Goal: Information Seeking & Learning: Learn about a topic

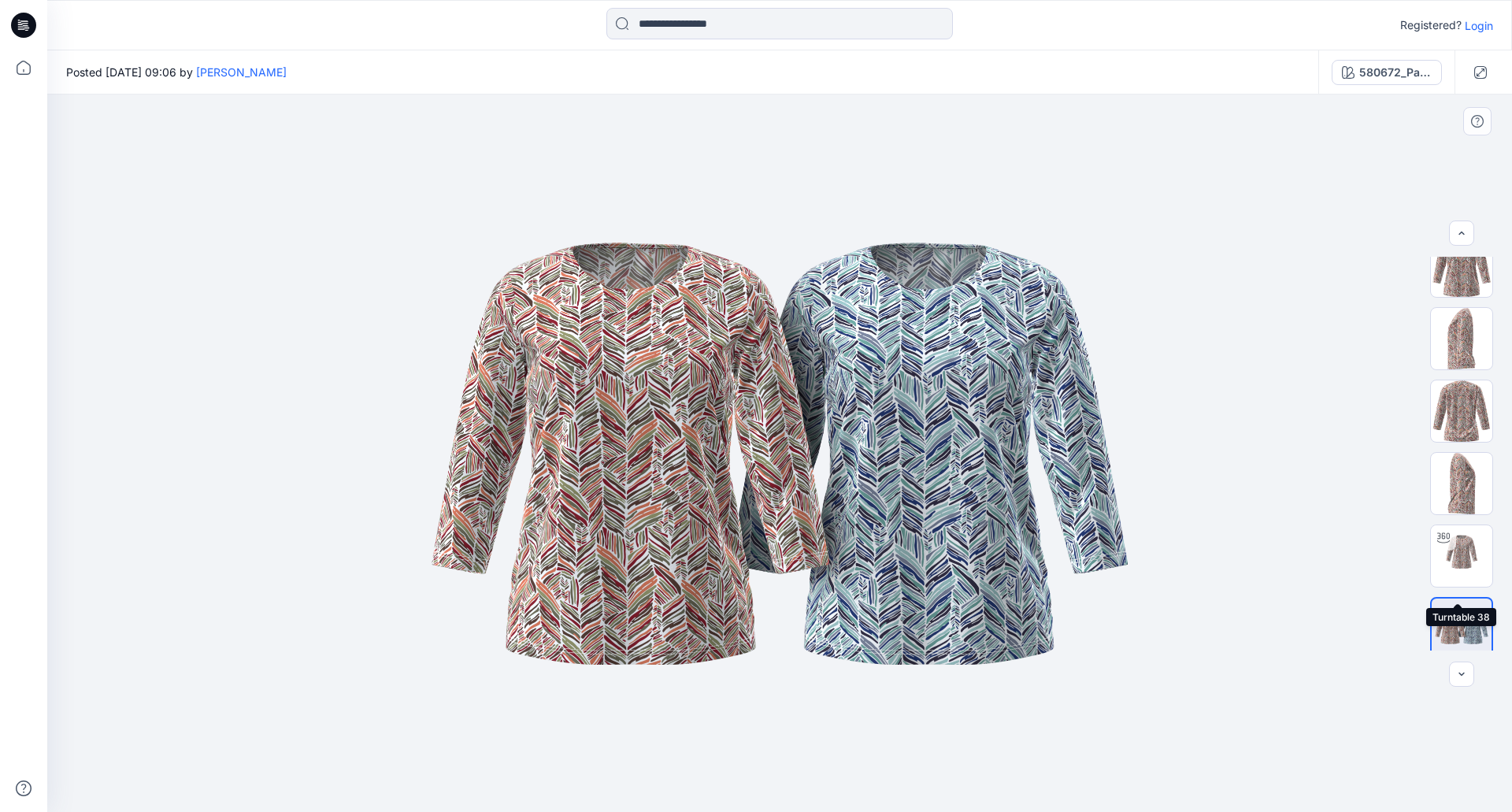
scroll to position [32, 0]
click at [1468, 552] on img at bounding box center [1461, 546] width 61 height 61
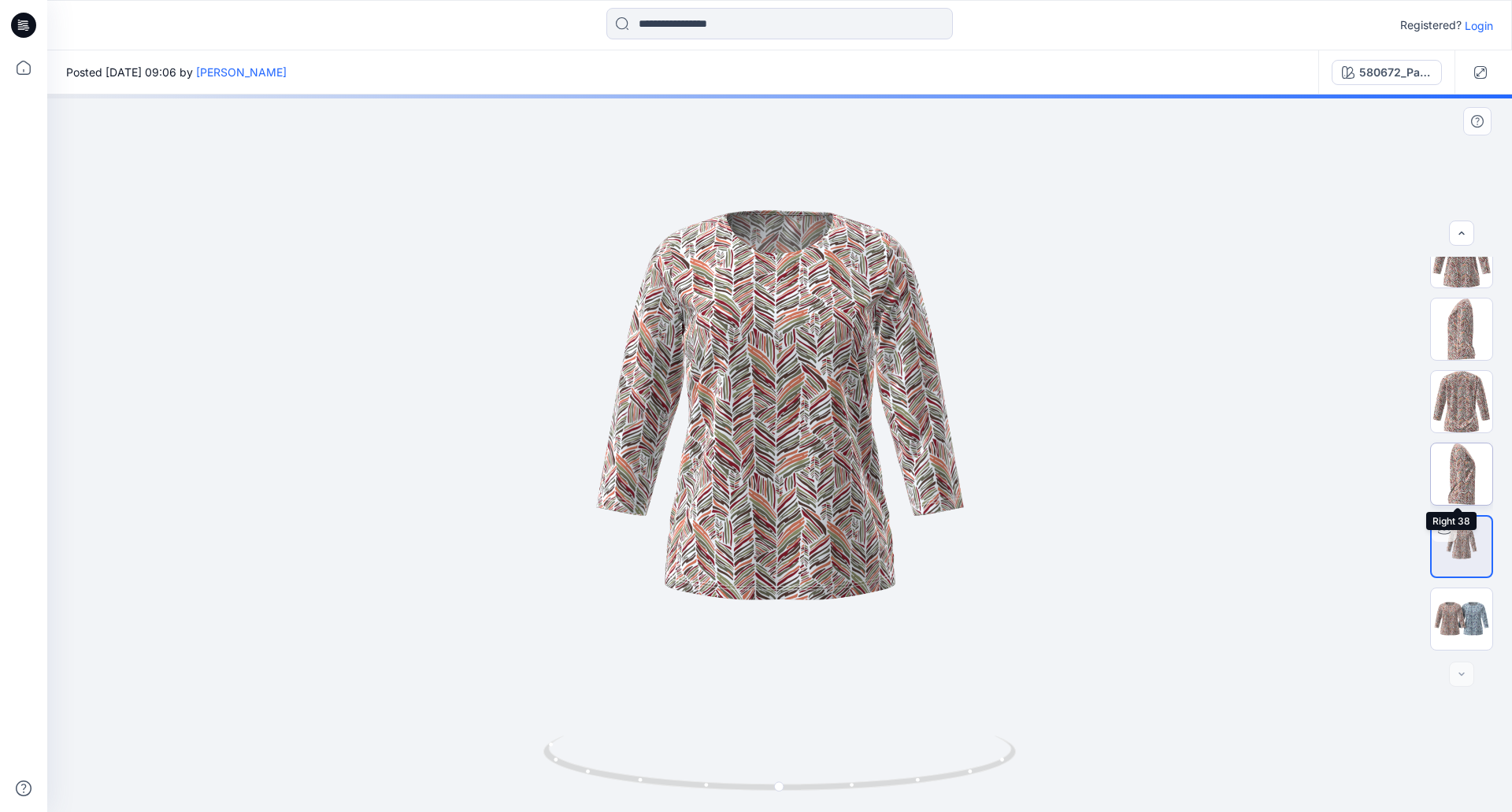
click at [1459, 477] on img at bounding box center [1461, 474] width 61 height 61
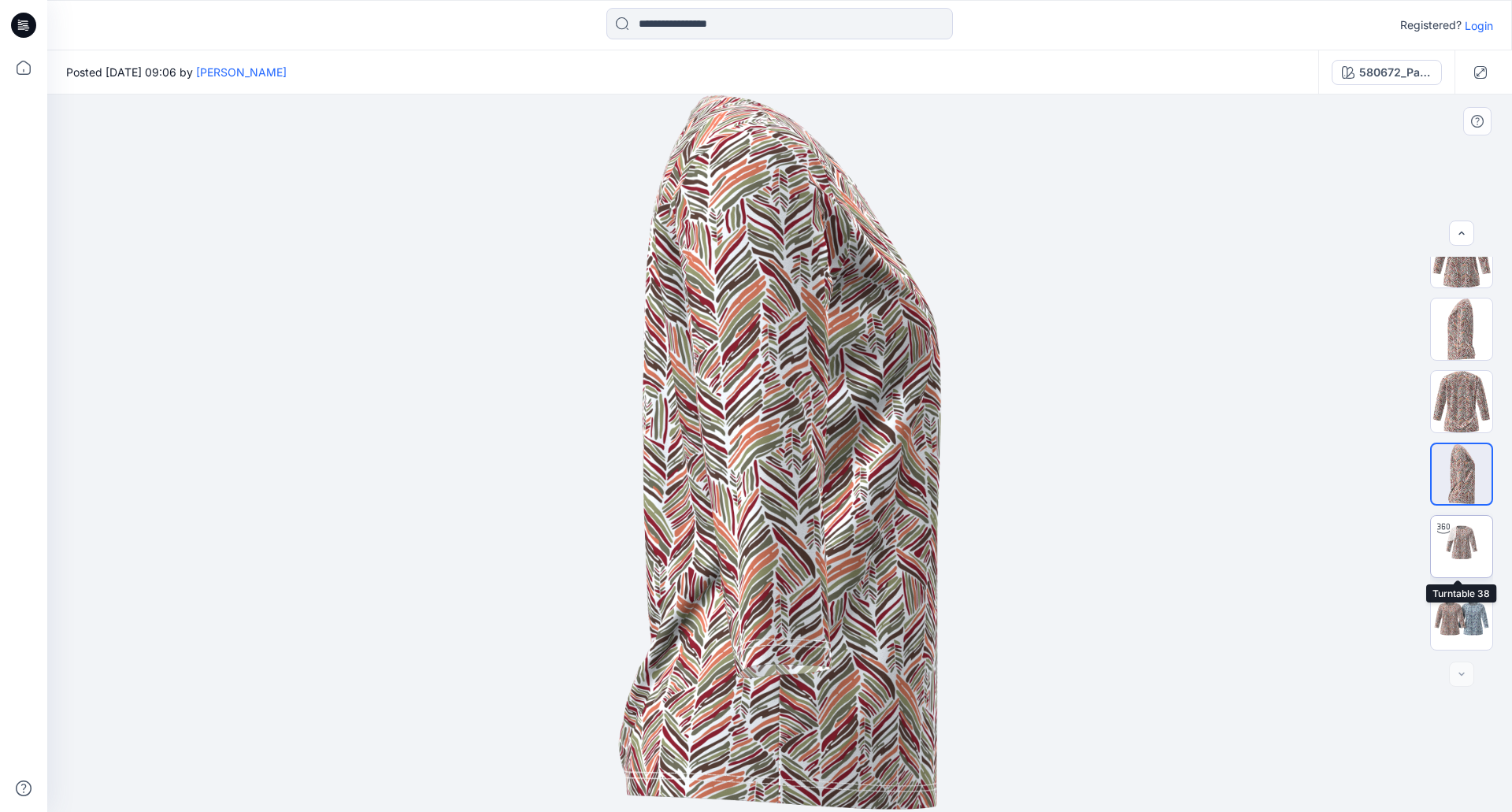
click at [1456, 541] on img at bounding box center [1461, 546] width 61 height 61
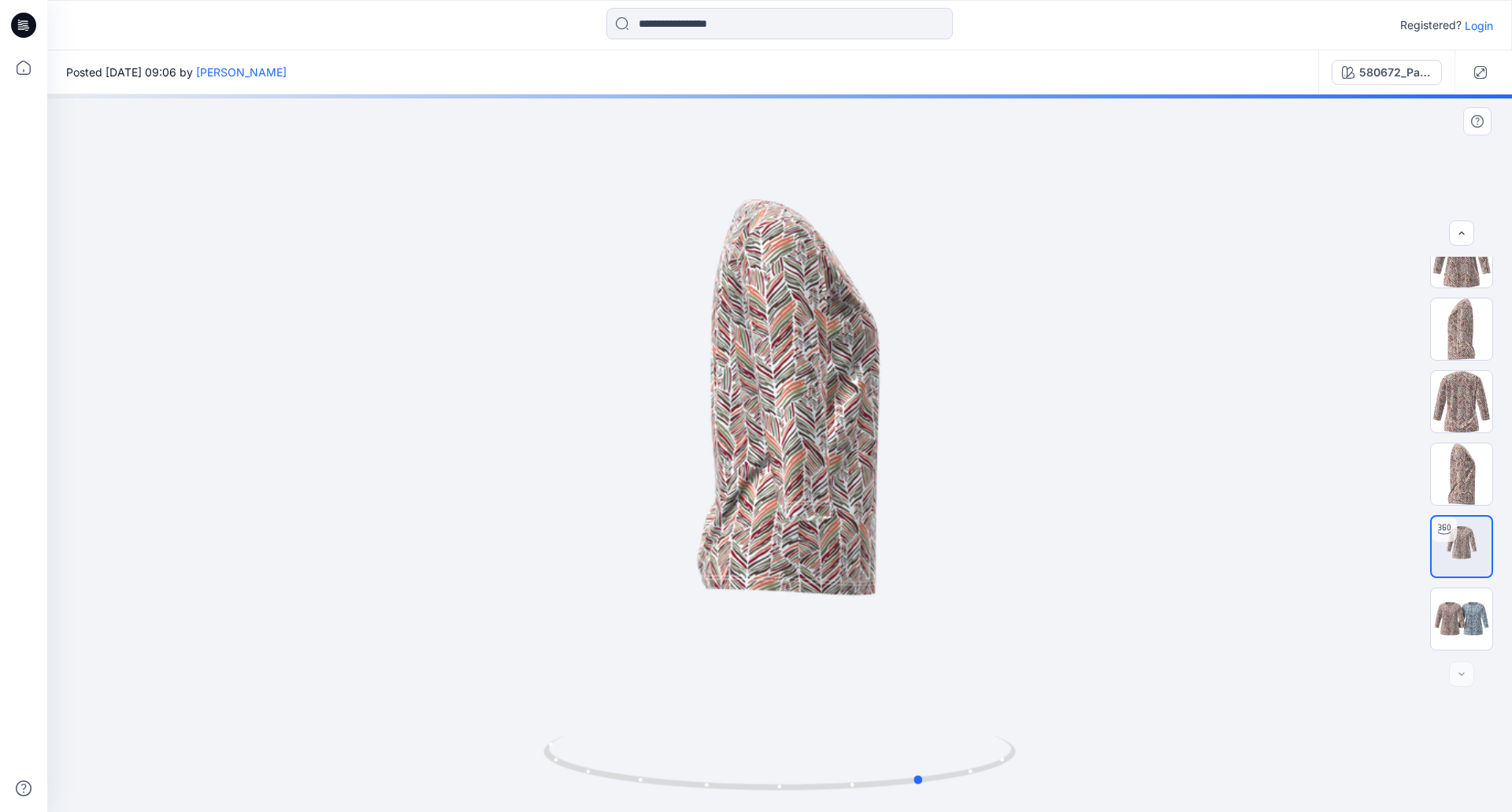
drag, startPoint x: 867, startPoint y: 551, endPoint x: 392, endPoint y: 674, distance: 490.7
click at [1017, 604] on div at bounding box center [779, 453] width 1465 height 718
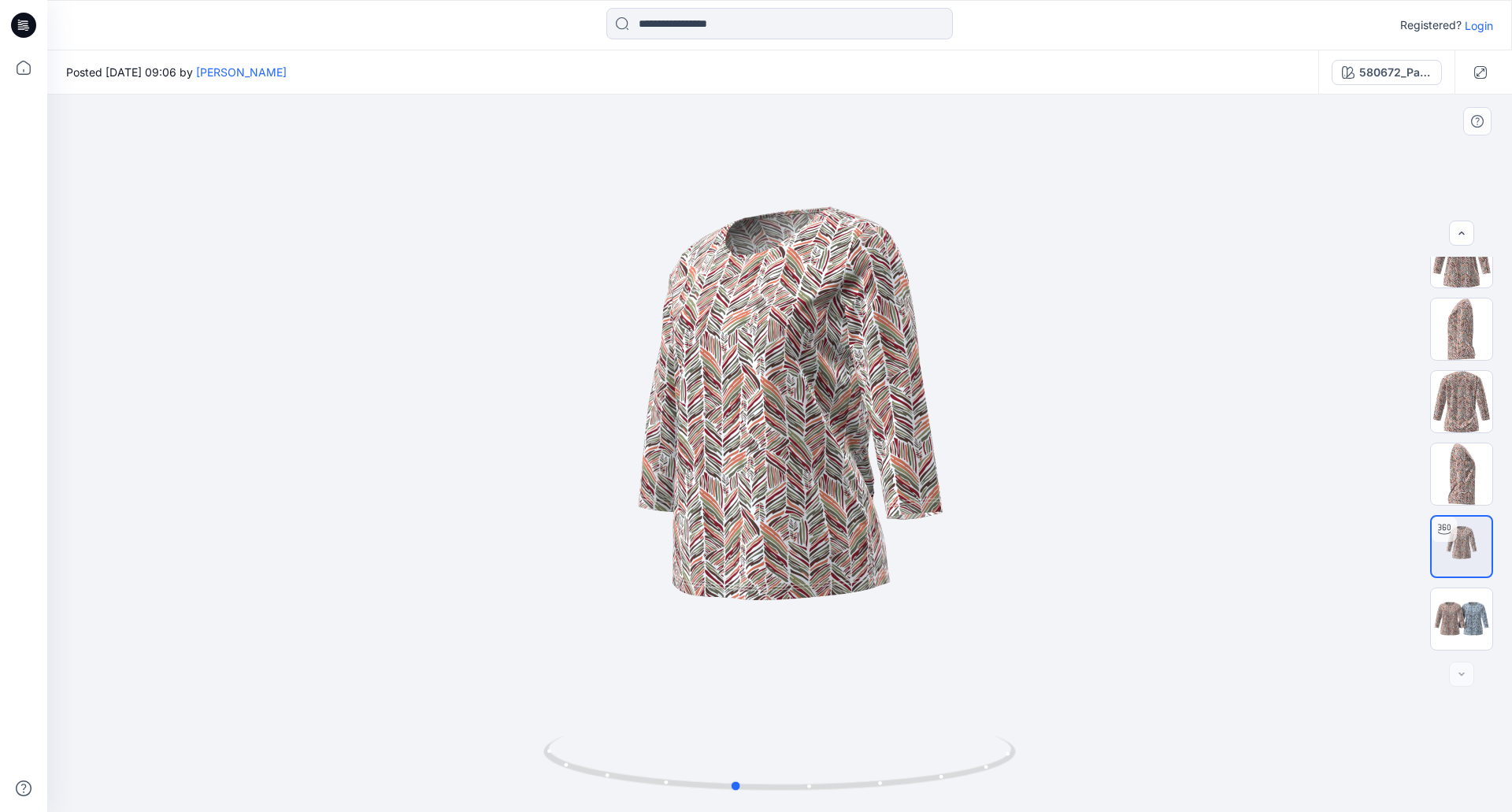
drag, startPoint x: 790, startPoint y: 453, endPoint x: 637, endPoint y: 480, distance: 155.4
click at [593, 469] on div at bounding box center [779, 453] width 1465 height 718
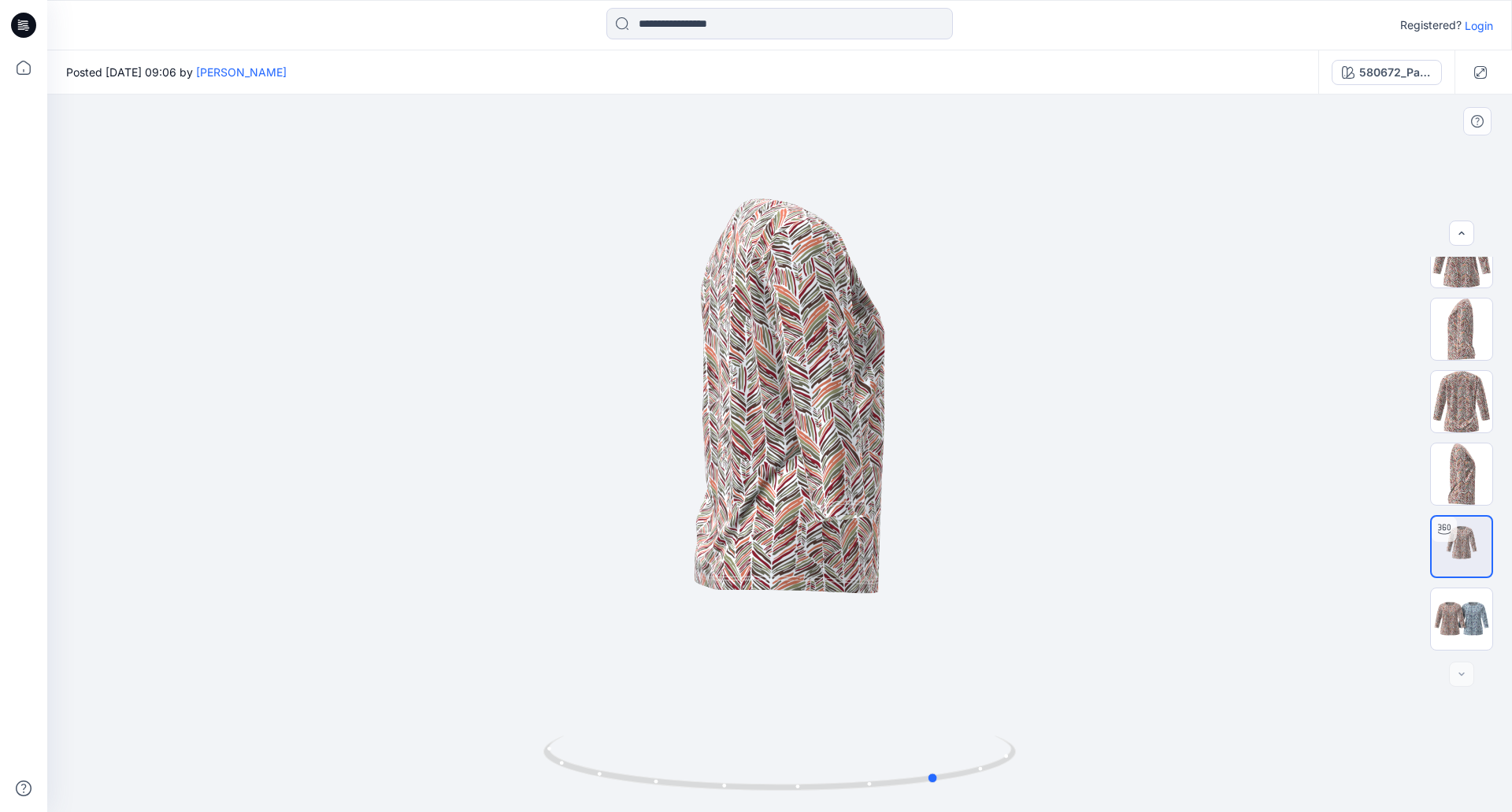
drag, startPoint x: 855, startPoint y: 453, endPoint x: 587, endPoint y: 478, distance: 269.2
click at [587, 478] on div at bounding box center [779, 453] width 1465 height 718
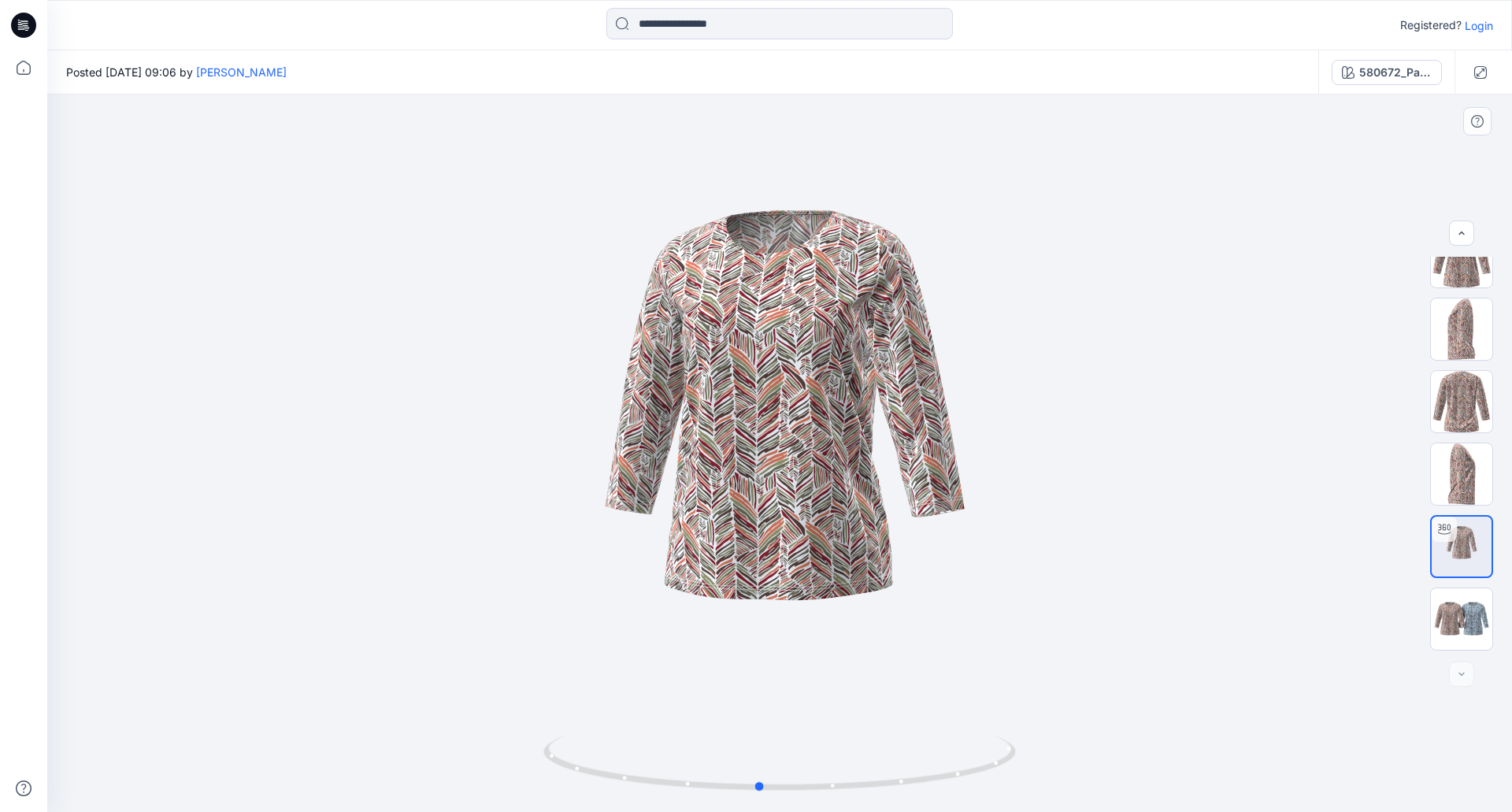
drag, startPoint x: 622, startPoint y: 511, endPoint x: 594, endPoint y: 501, distance: 29.7
click at [594, 501] on div at bounding box center [779, 453] width 1465 height 718
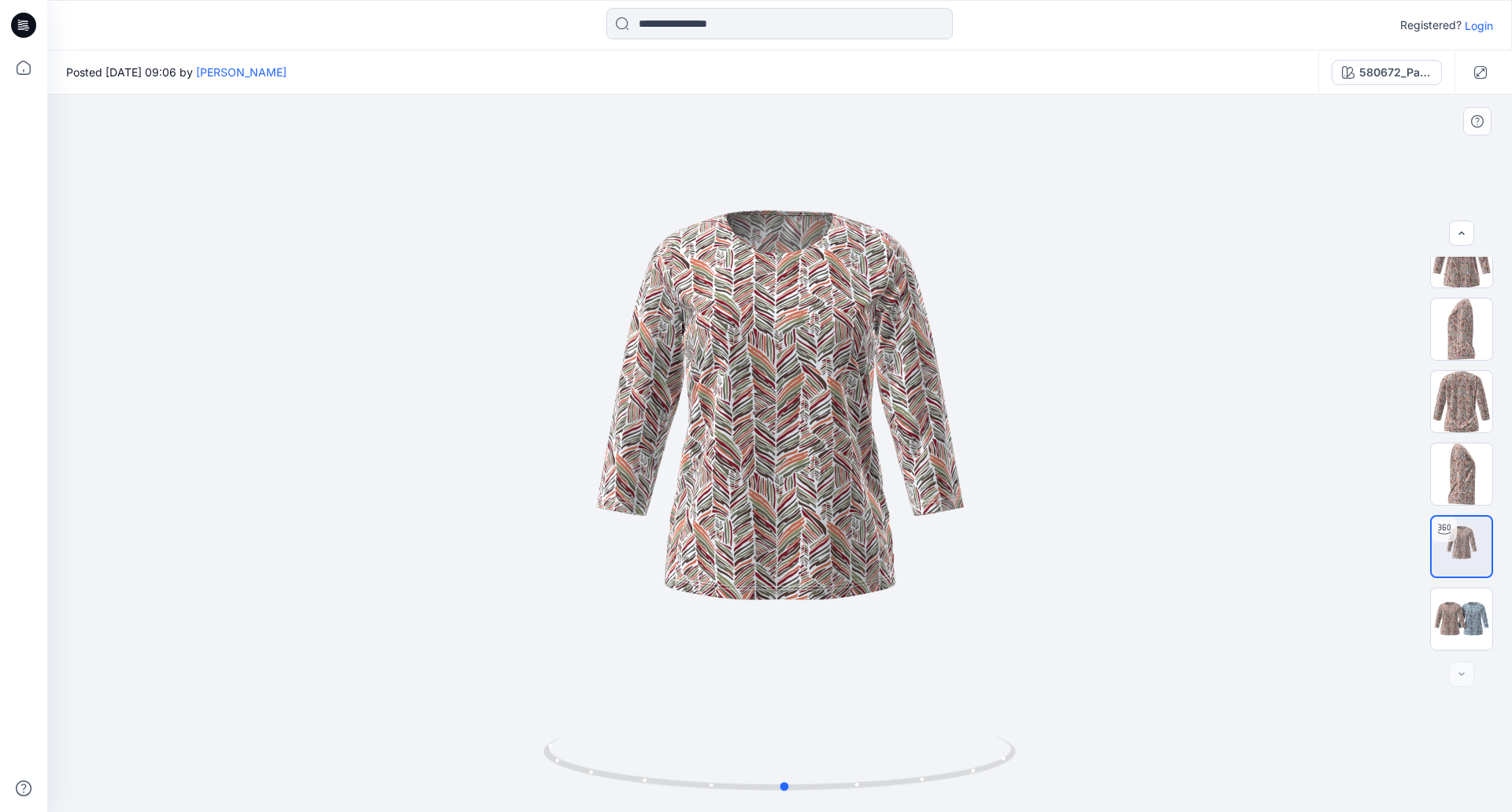
drag, startPoint x: 750, startPoint y: 504, endPoint x: 742, endPoint y: 530, distance: 27.2
click at [742, 530] on div at bounding box center [779, 453] width 1465 height 718
drag, startPoint x: 793, startPoint y: 446, endPoint x: 793, endPoint y: 427, distance: 19.0
click at [793, 428] on div at bounding box center [779, 453] width 1465 height 718
drag, startPoint x: 796, startPoint y: 443, endPoint x: 784, endPoint y: 512, distance: 70.0
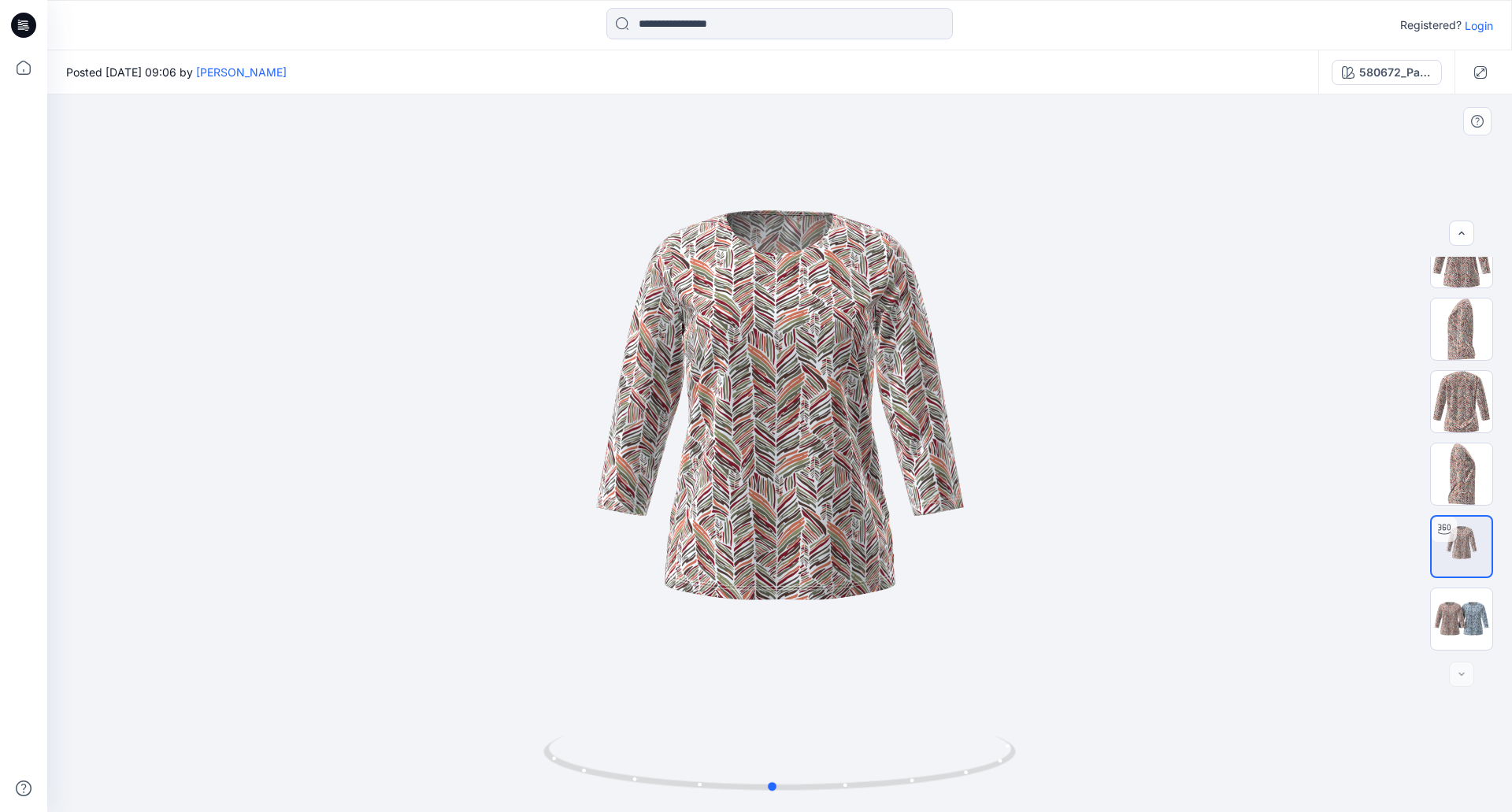
click at [784, 512] on div at bounding box center [779, 453] width 1465 height 718
click at [1464, 406] on img at bounding box center [1461, 402] width 61 height 61
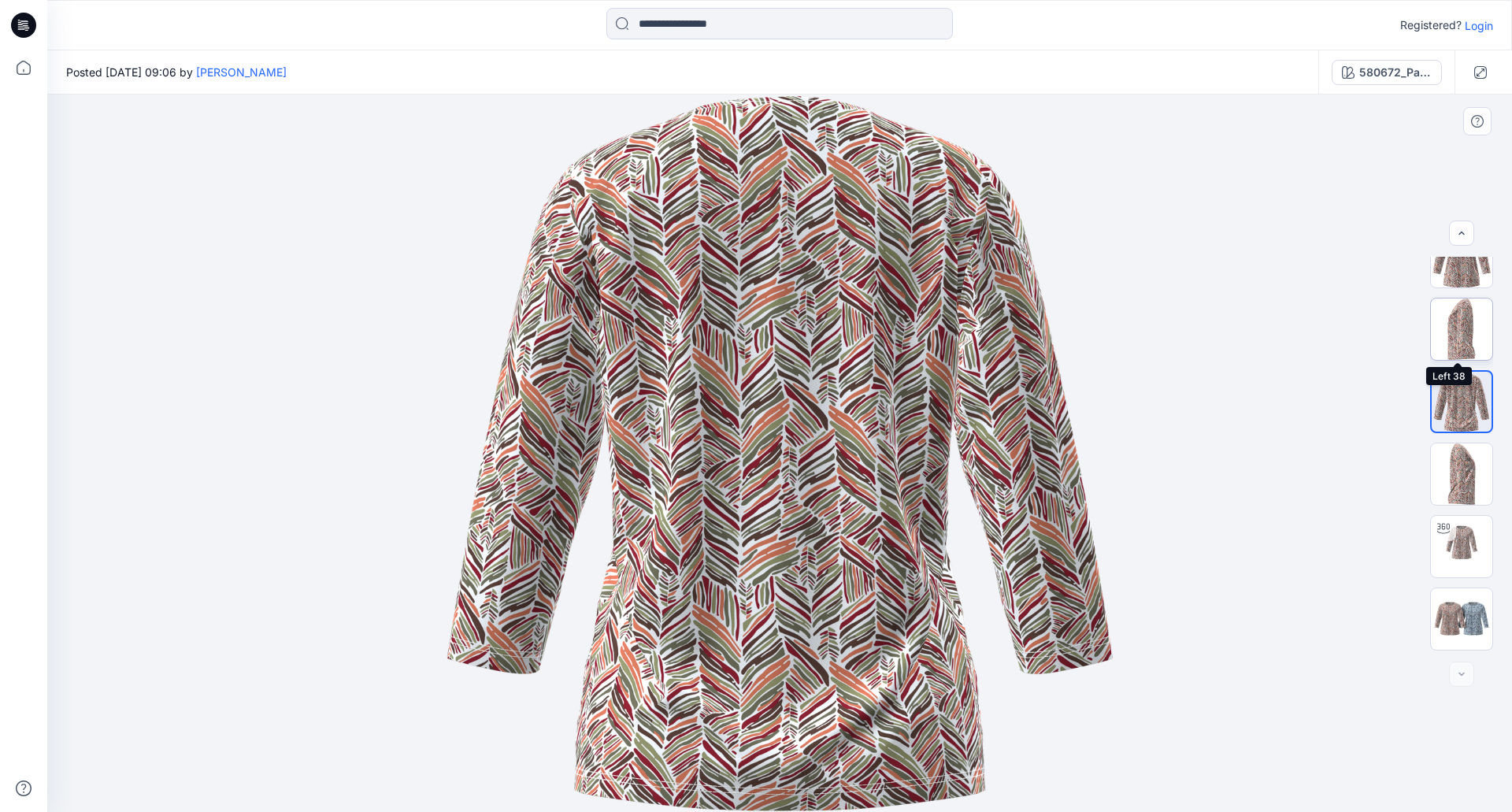
click at [1451, 315] on img at bounding box center [1461, 329] width 61 height 61
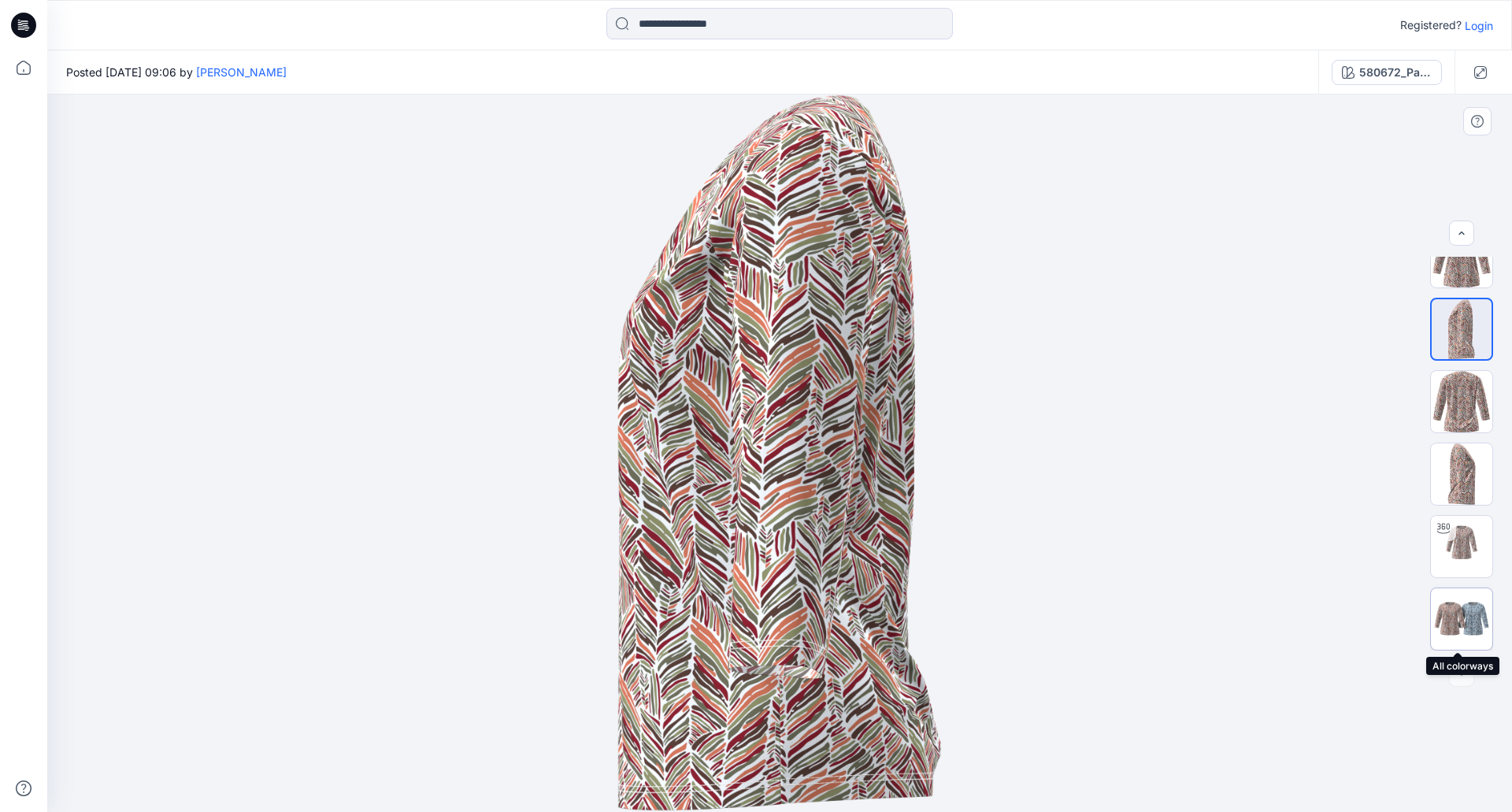
click at [1467, 626] on img at bounding box center [1461, 618] width 61 height 37
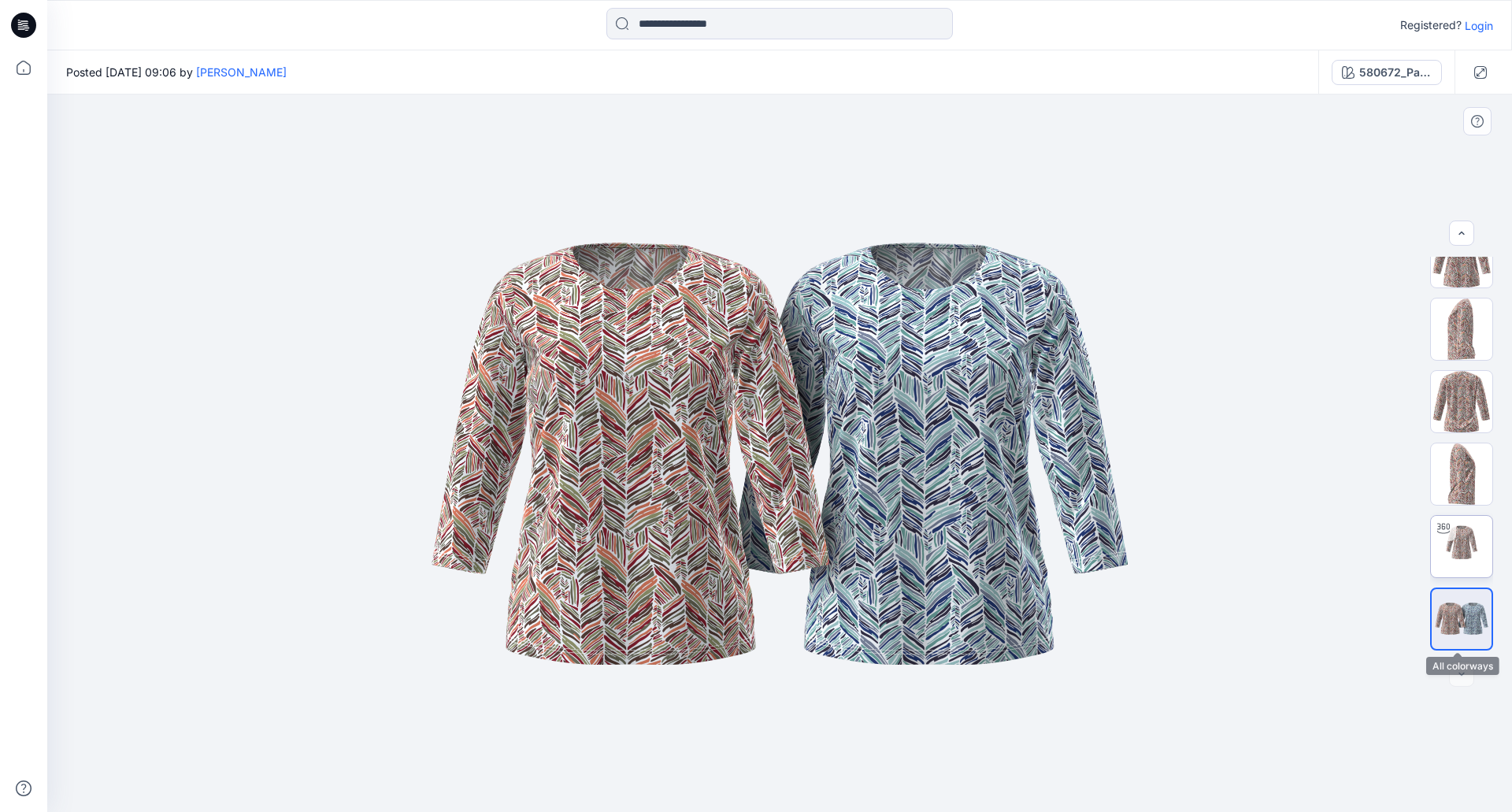
scroll to position [0, 0]
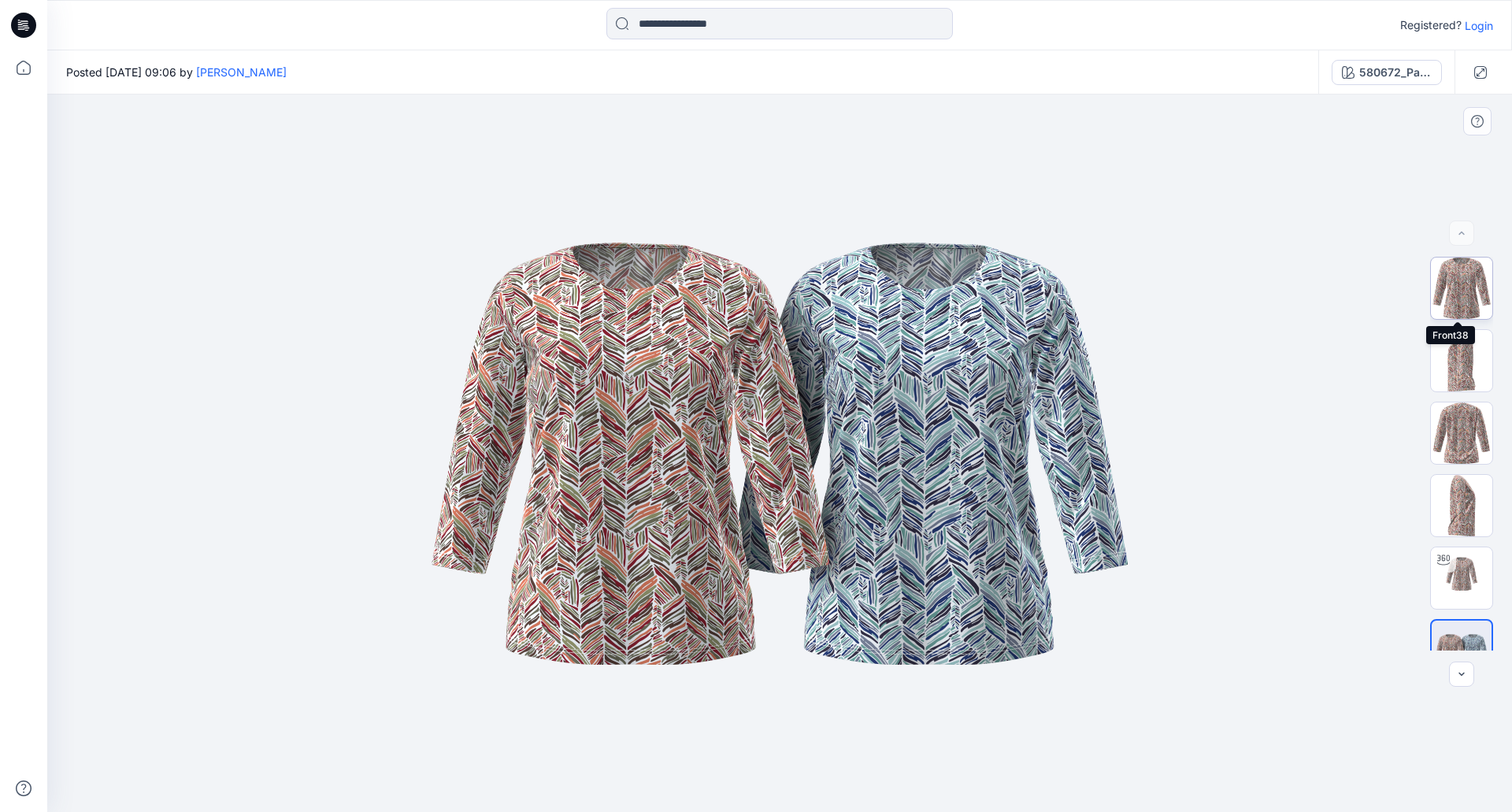
click at [1463, 290] on img at bounding box center [1461, 288] width 61 height 61
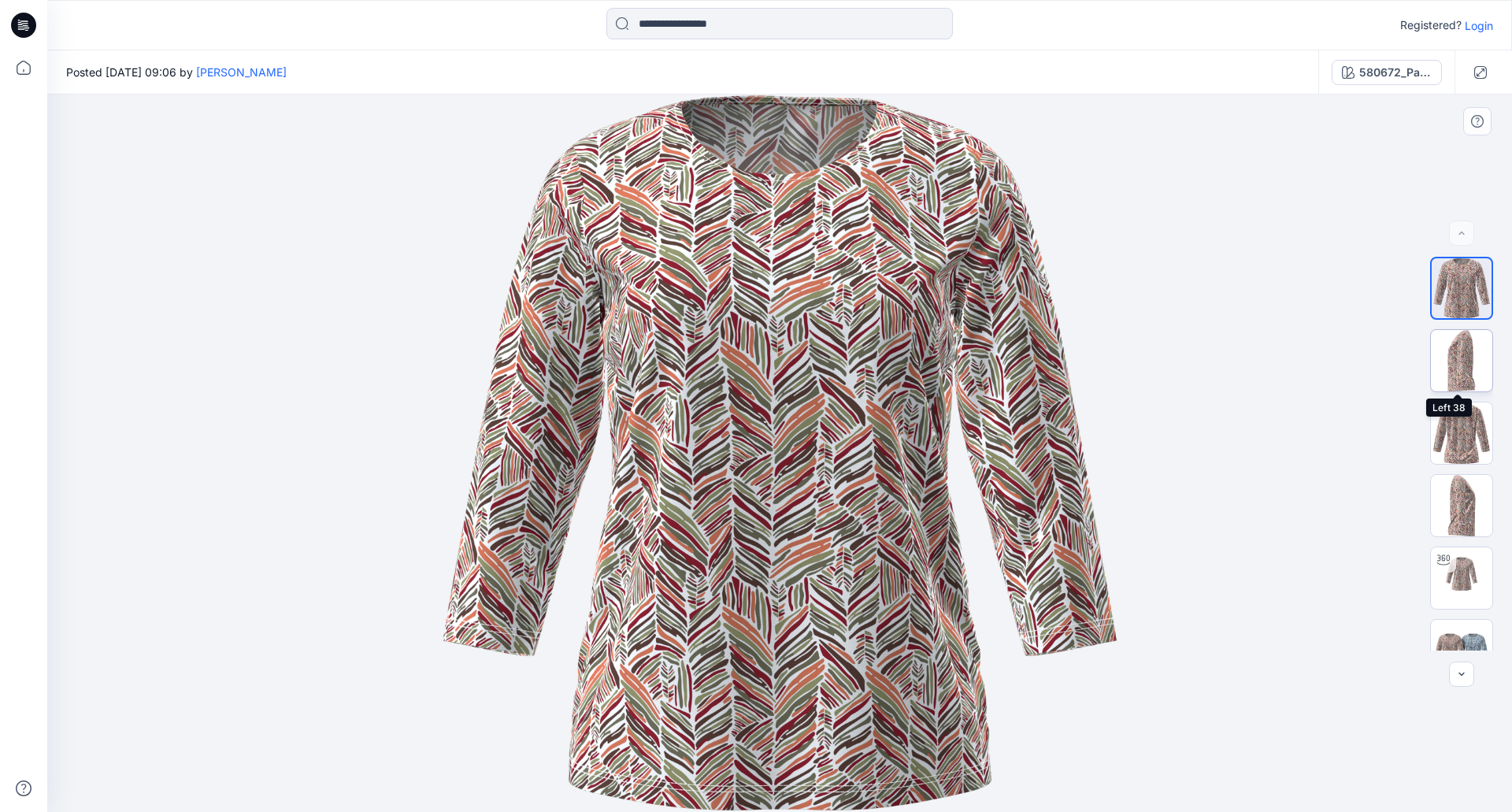
click at [1458, 365] on img at bounding box center [1461, 360] width 61 height 61
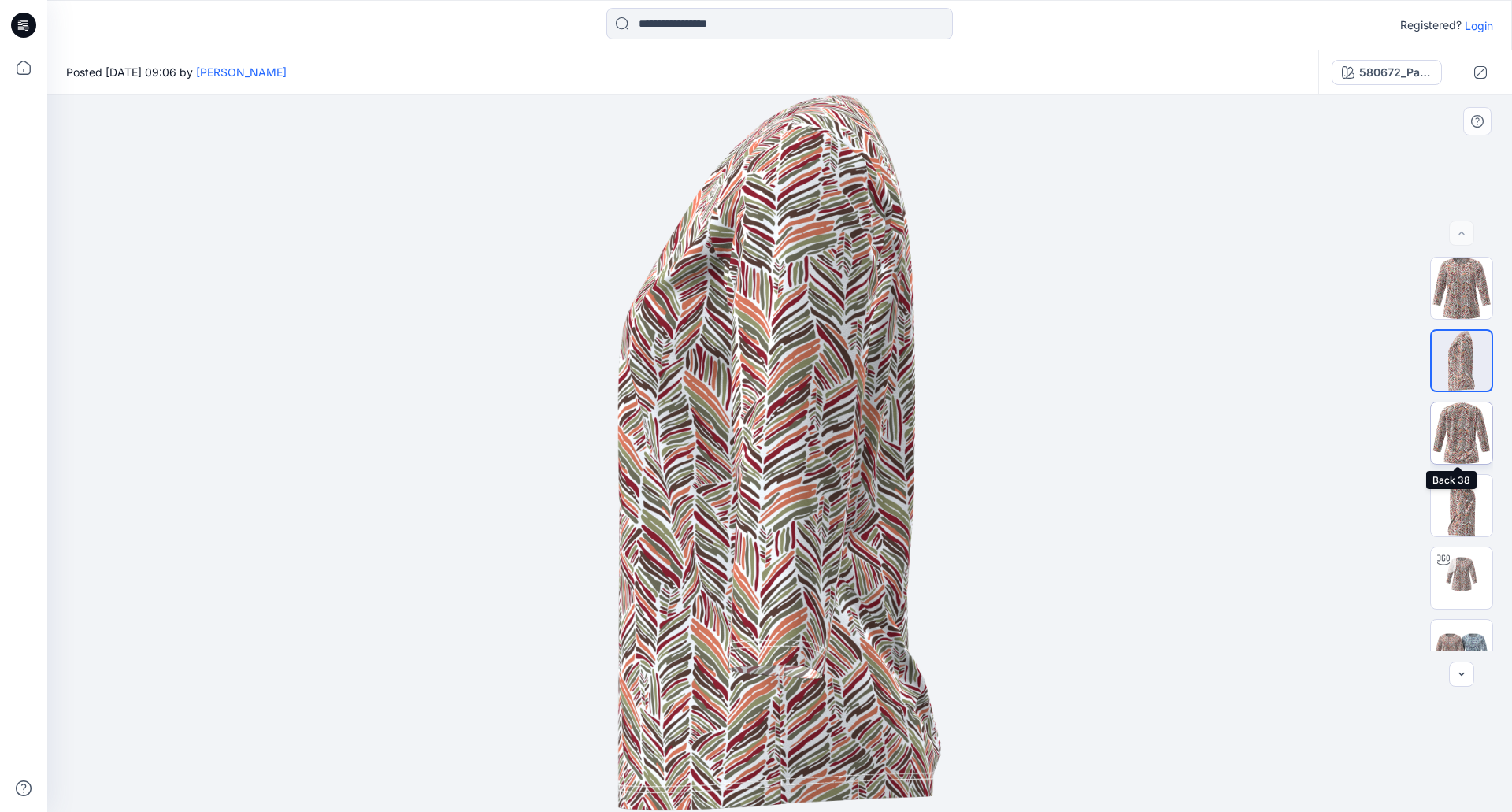
click at [1463, 441] on img at bounding box center [1461, 433] width 61 height 61
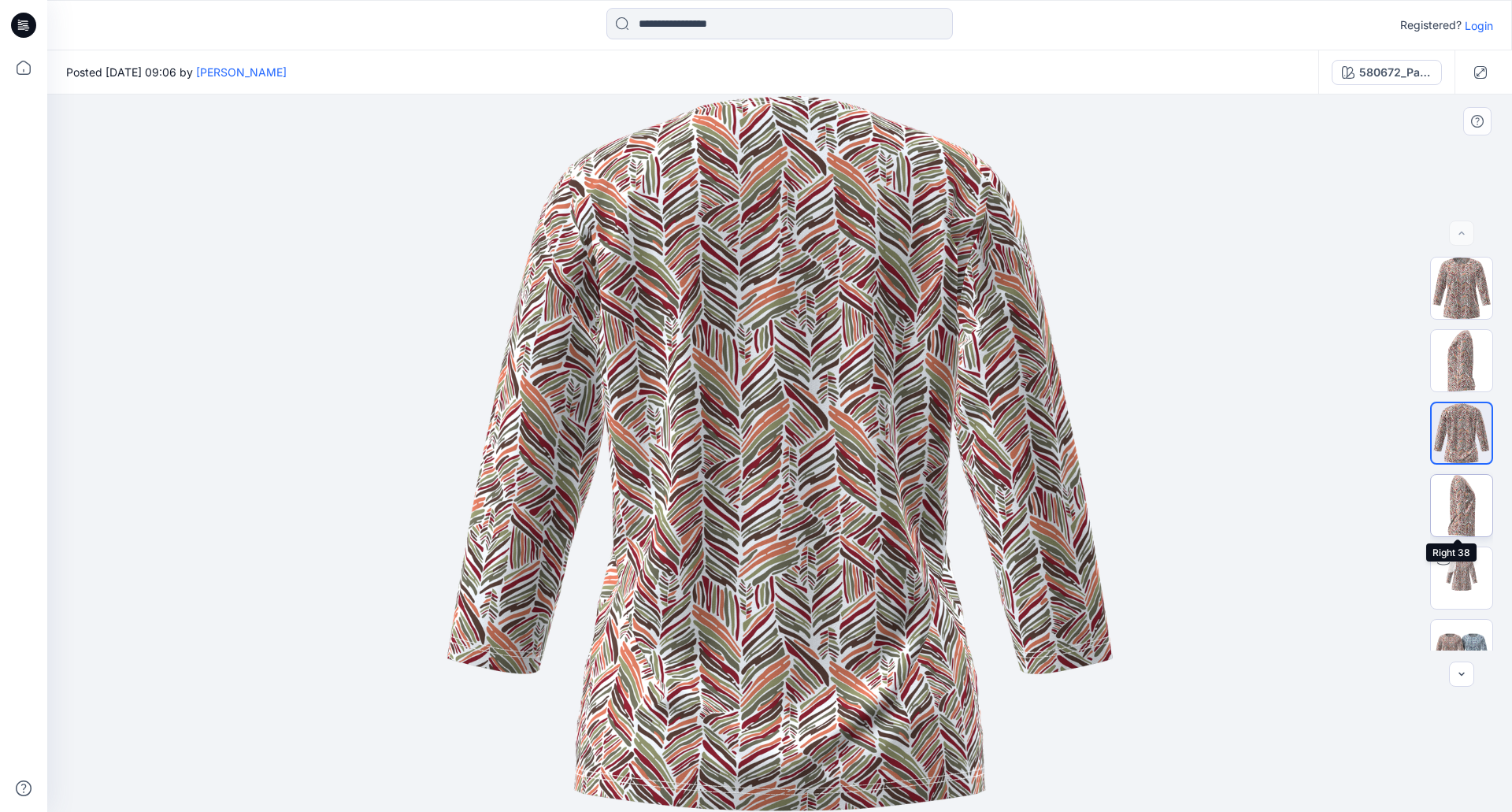
click at [1465, 517] on img at bounding box center [1461, 505] width 61 height 61
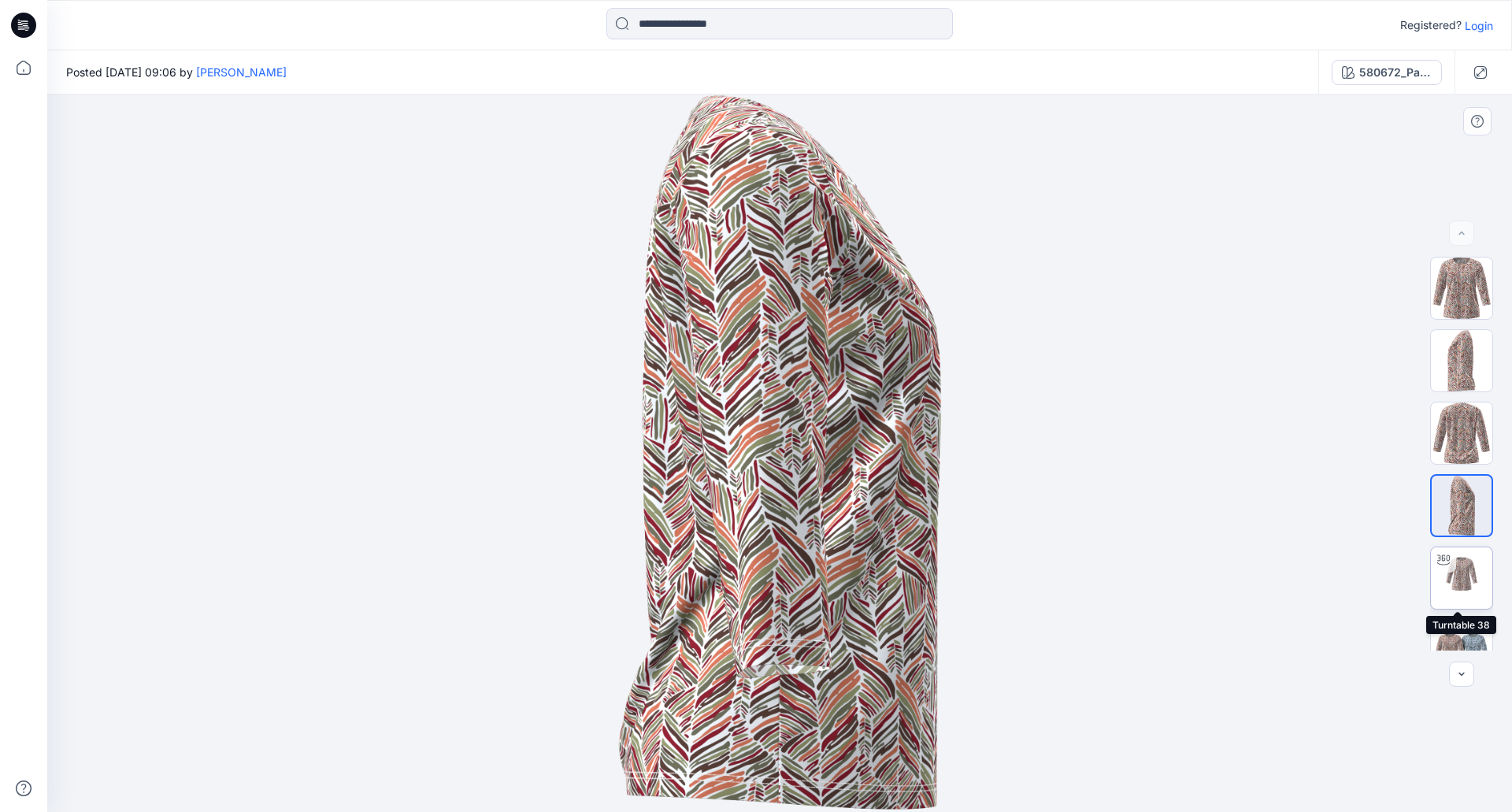
click at [1459, 575] on img at bounding box center [1461, 578] width 61 height 61
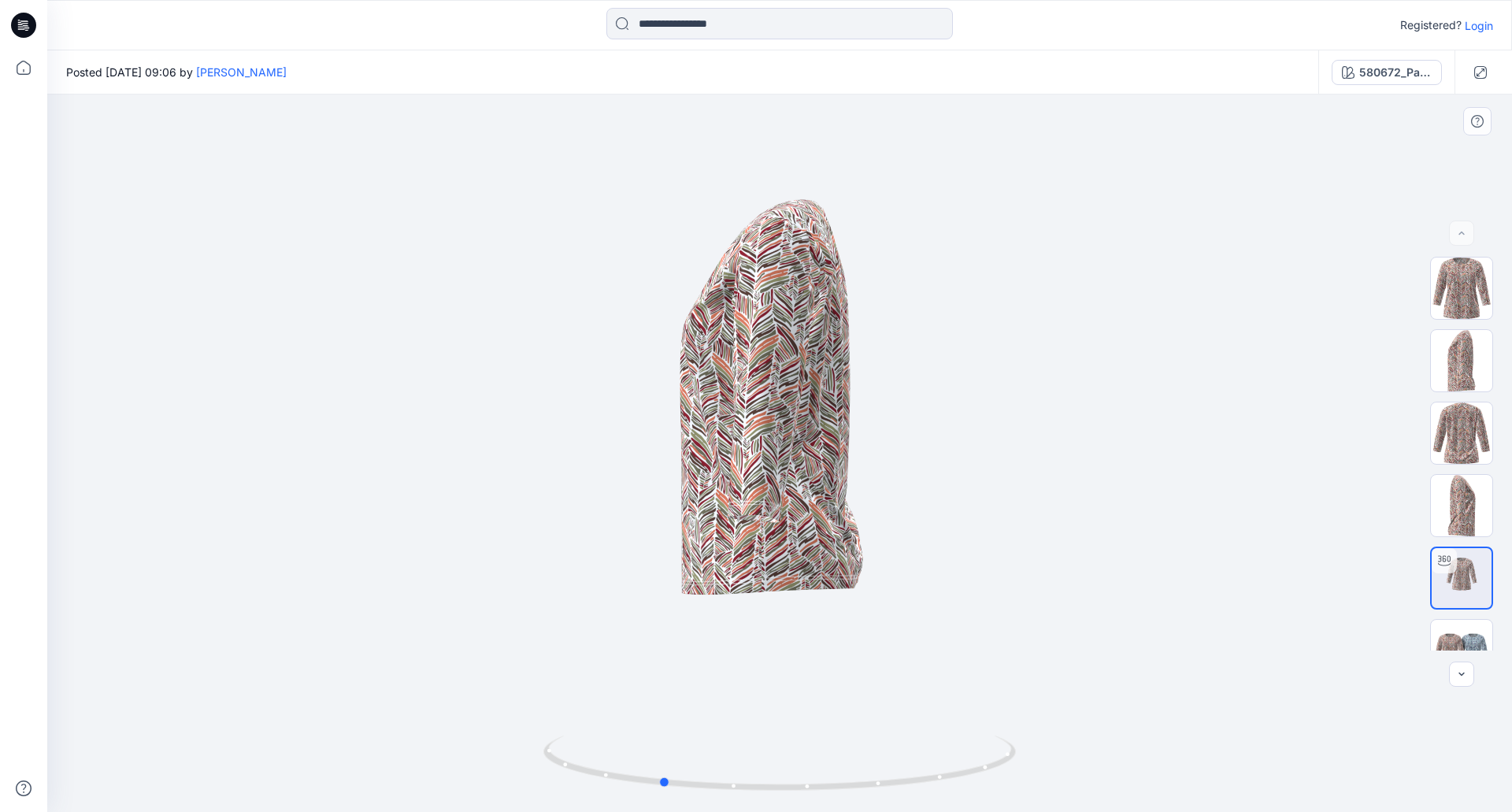
drag, startPoint x: 746, startPoint y: 512, endPoint x: 627, endPoint y: 507, distance: 119.1
click at [627, 507] on div at bounding box center [779, 453] width 1465 height 718
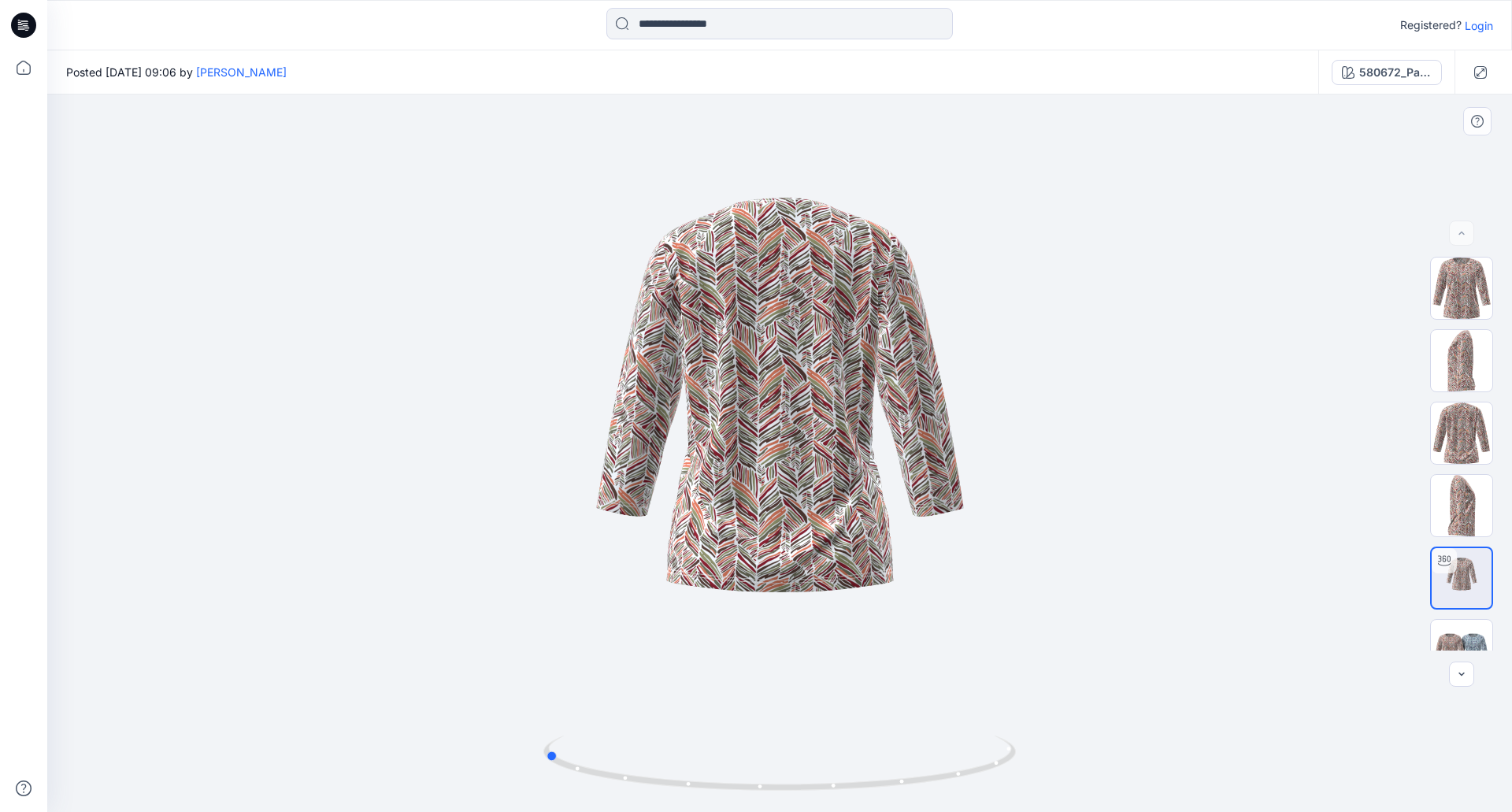
drag, startPoint x: 750, startPoint y: 550, endPoint x: 652, endPoint y: 551, distance: 98.0
click at [617, 527] on div at bounding box center [779, 453] width 1465 height 718
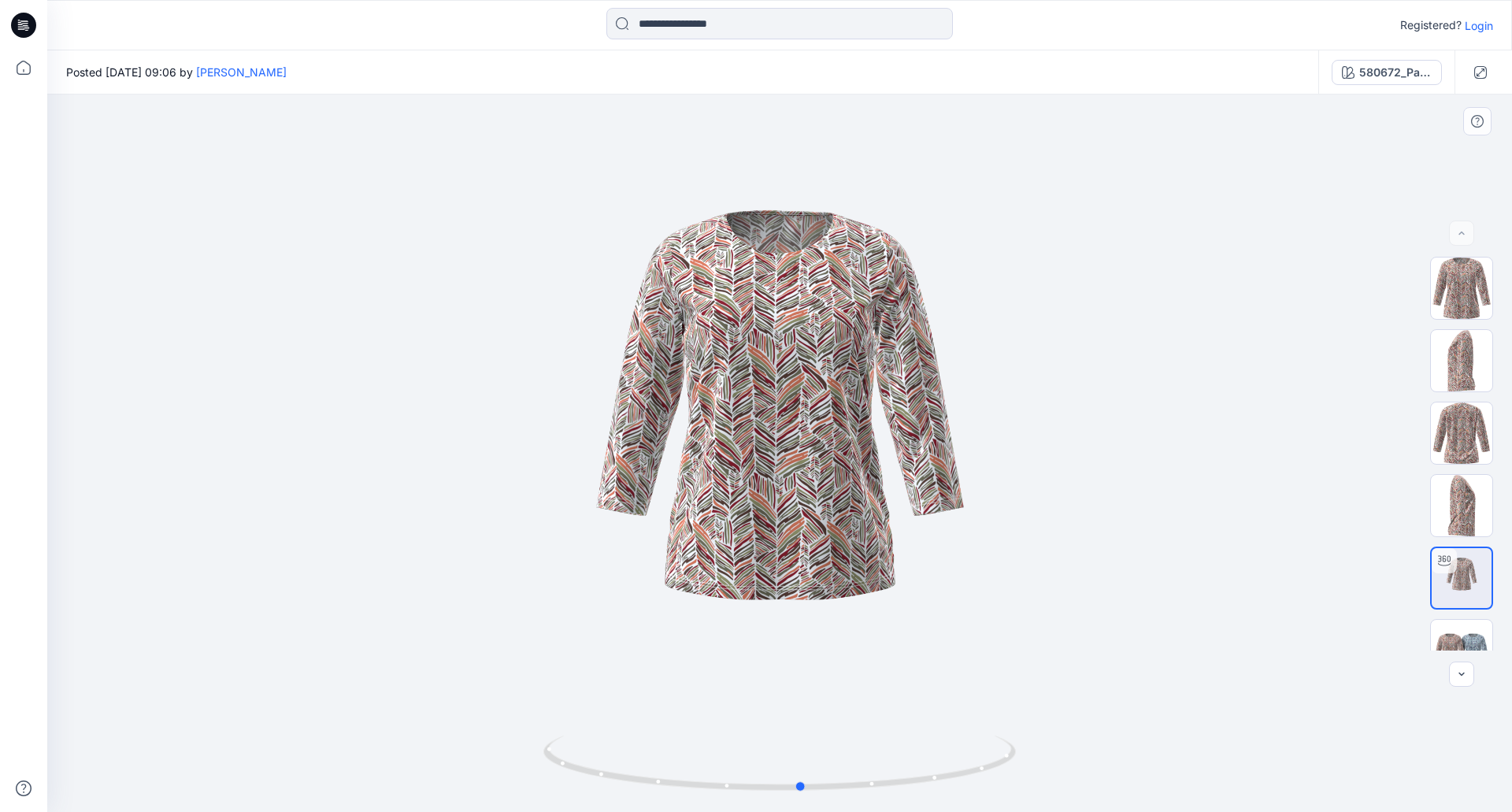
drag, startPoint x: 814, startPoint y: 558, endPoint x: 616, endPoint y: 551, distance: 198.1
click at [616, 551] on div at bounding box center [779, 453] width 1465 height 718
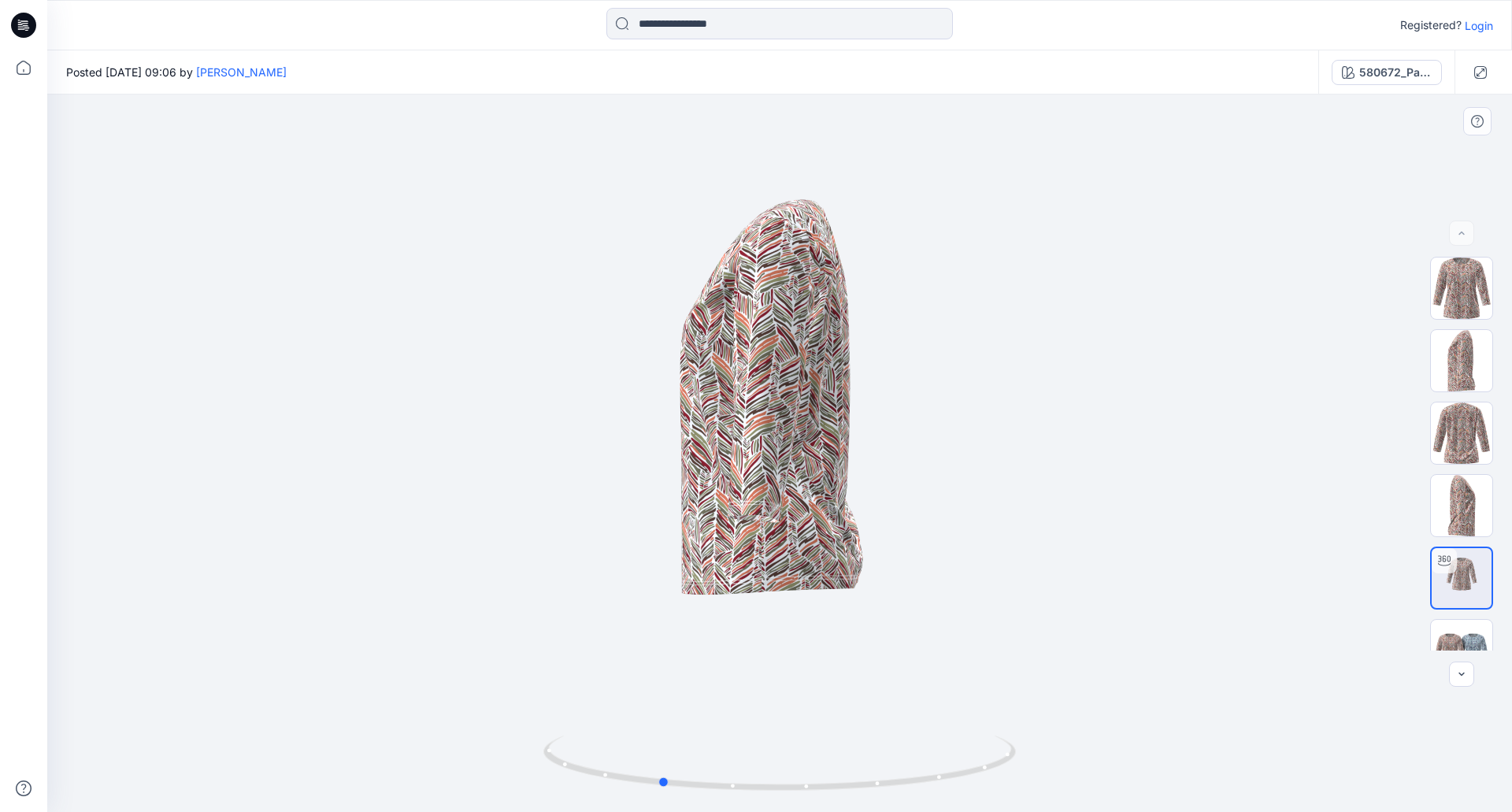
drag, startPoint x: 832, startPoint y: 519, endPoint x: 691, endPoint y: 566, distance: 148.6
click at [691, 566] on div at bounding box center [779, 453] width 1465 height 718
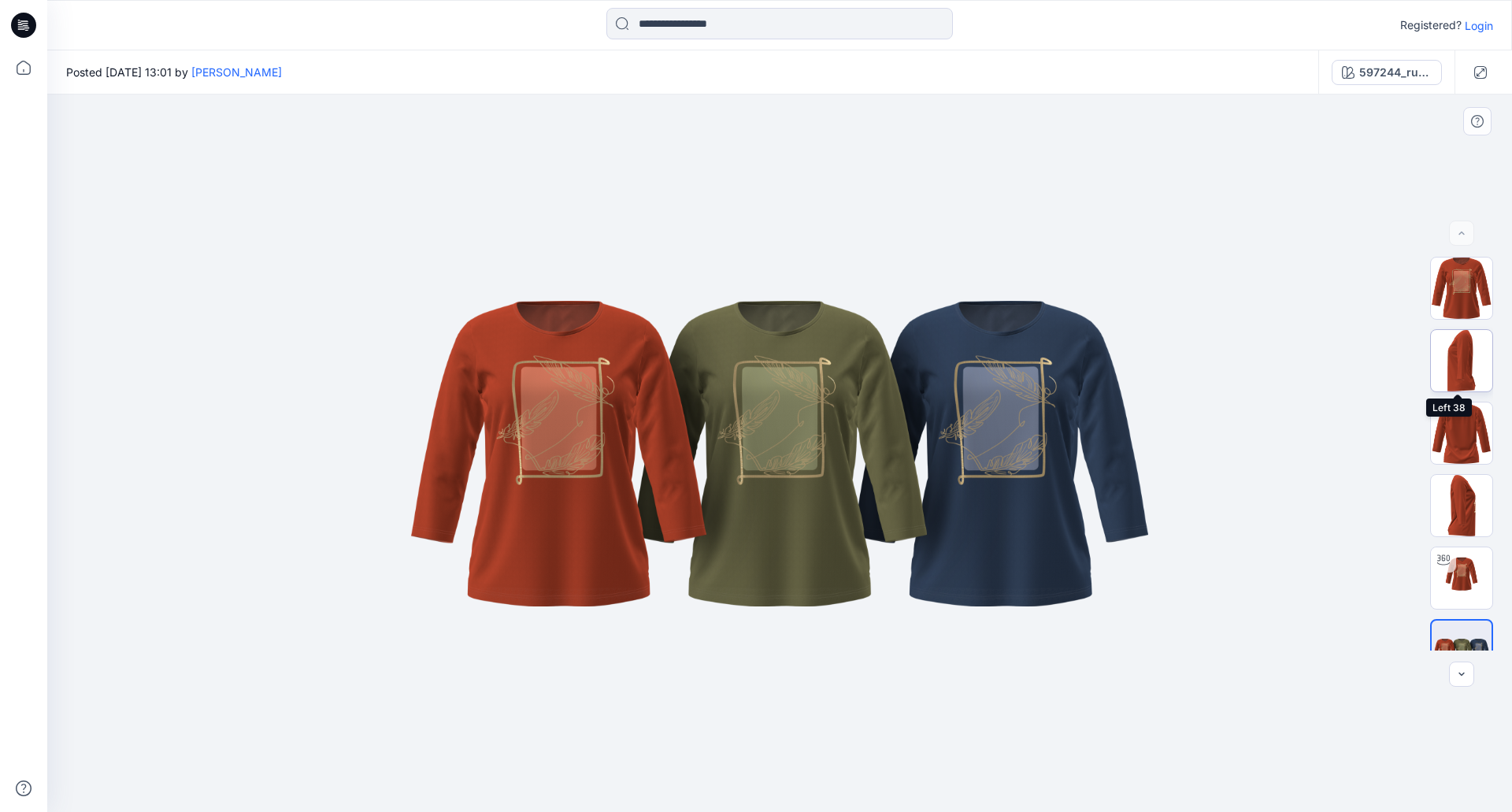
click at [1461, 355] on img at bounding box center [1461, 360] width 61 height 61
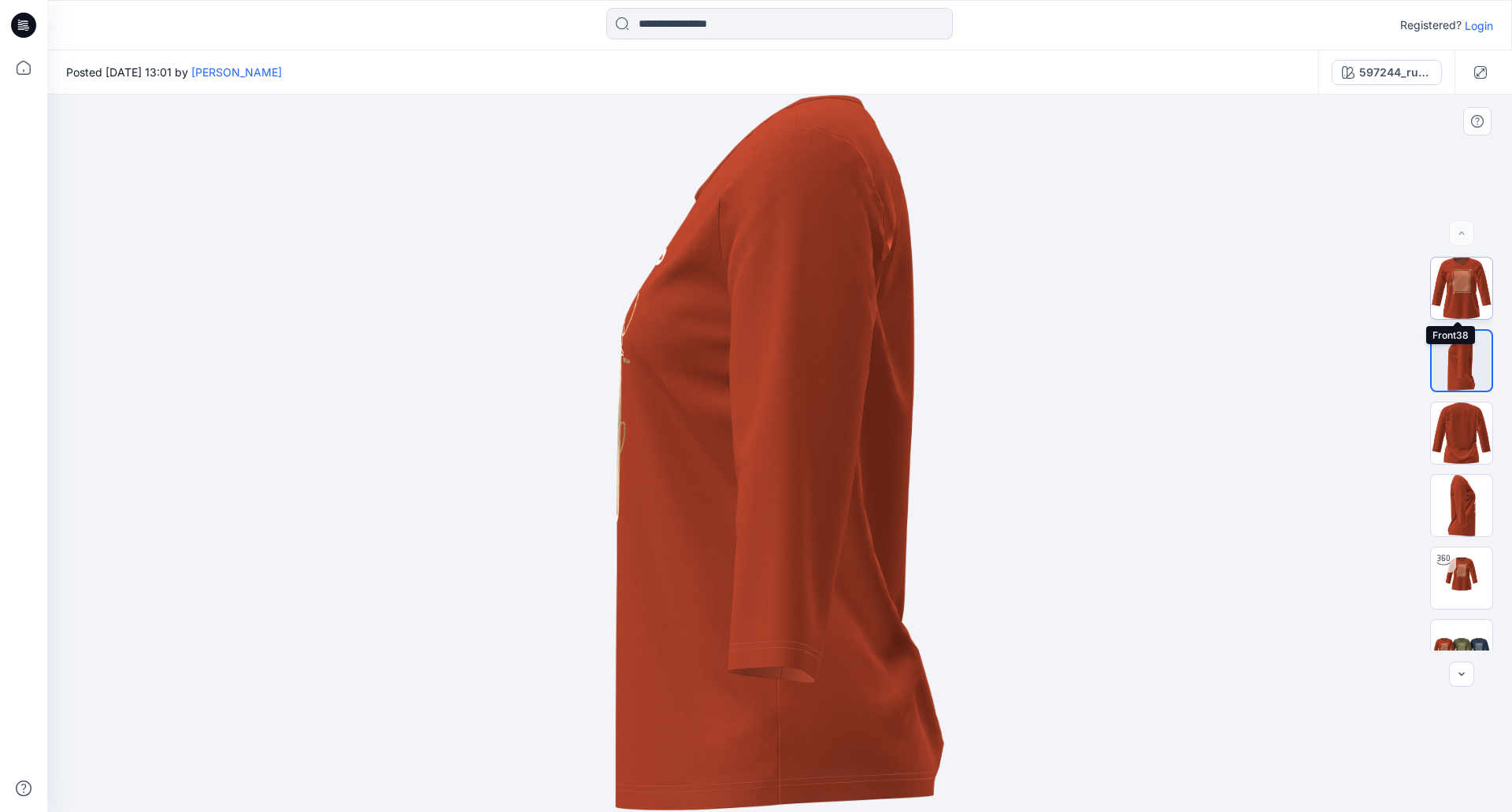
click at [1448, 287] on img at bounding box center [1461, 288] width 61 height 61
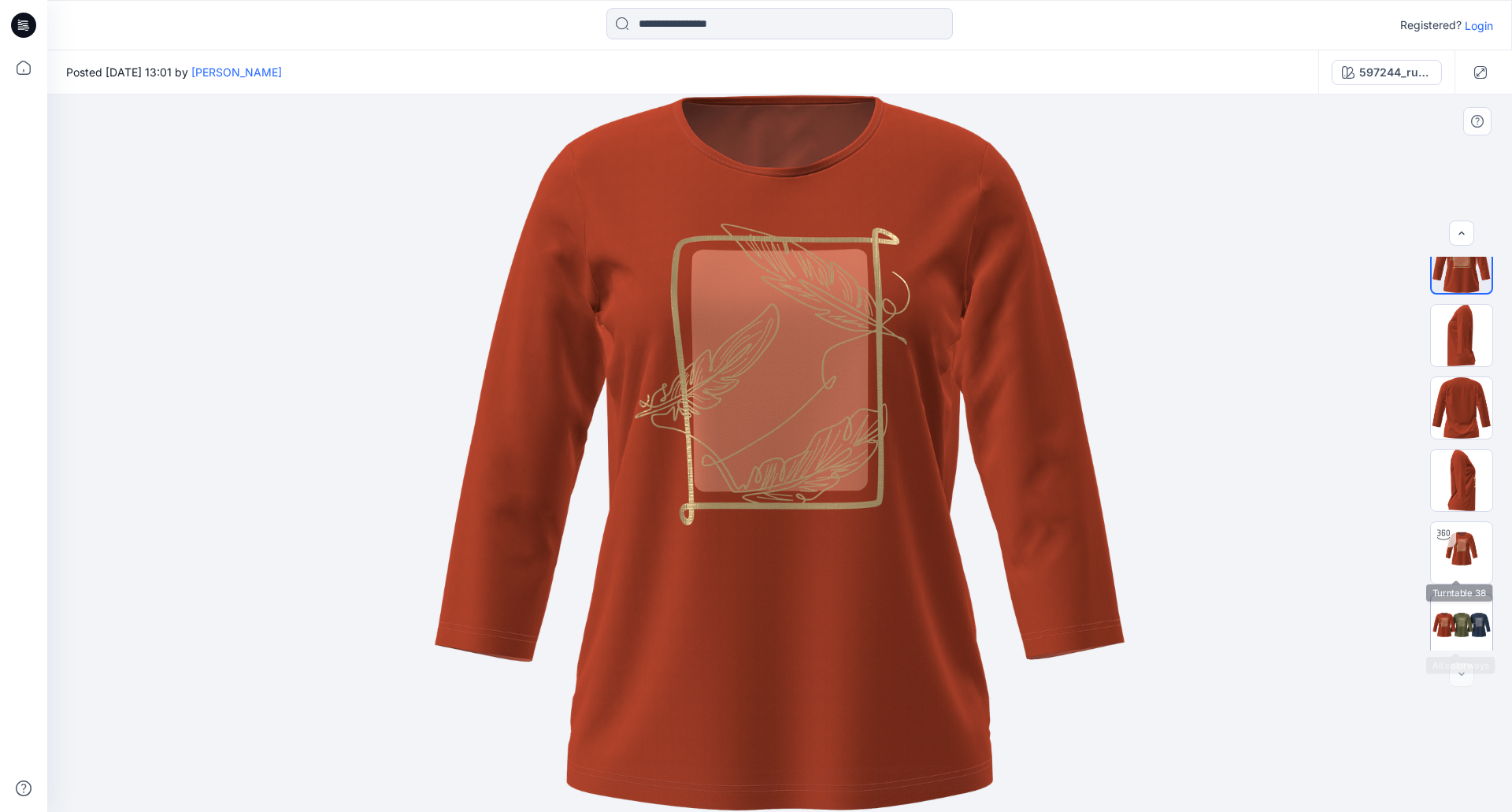
scroll to position [32, 0]
click at [1466, 543] on img at bounding box center [1461, 546] width 61 height 61
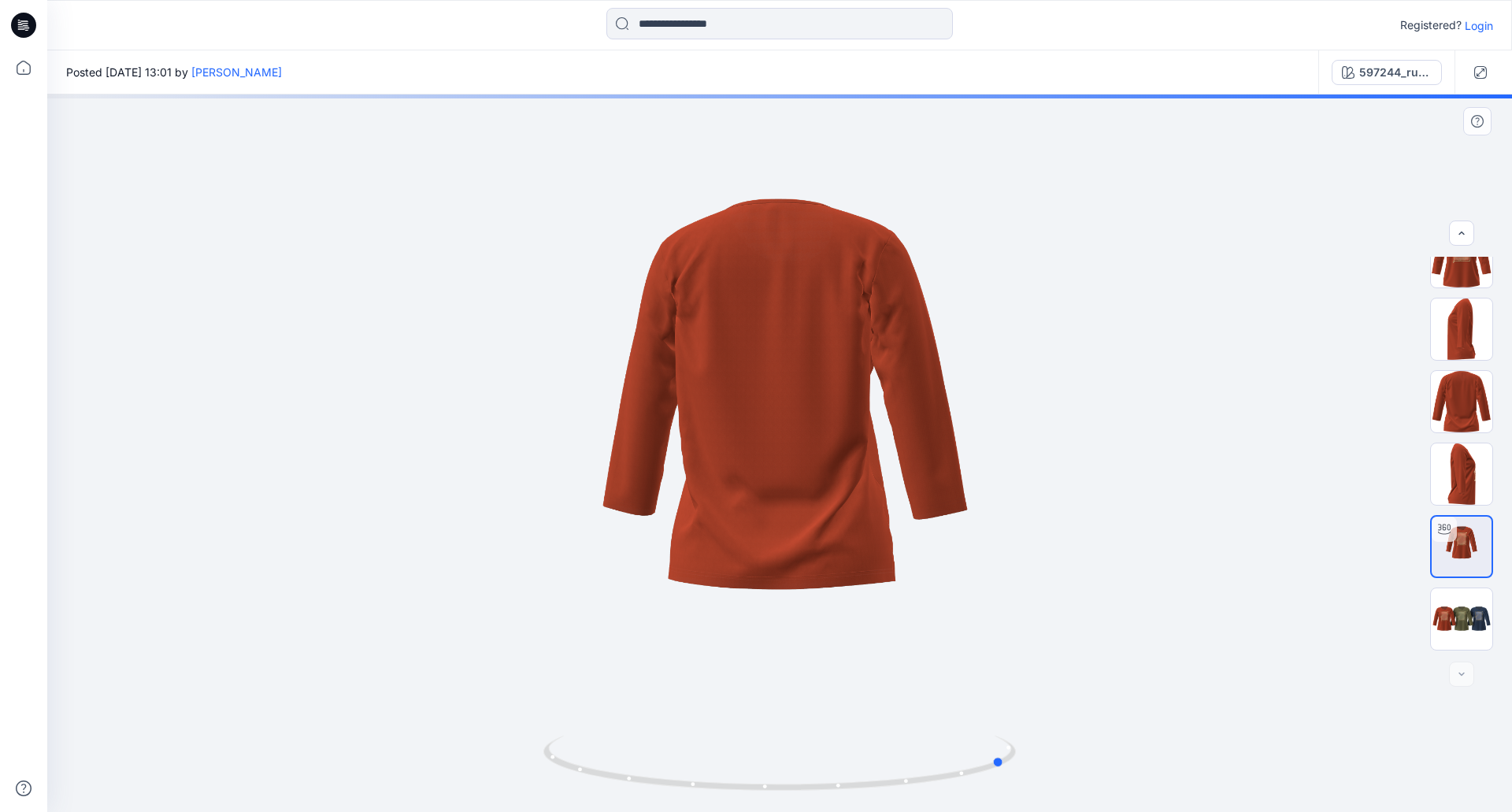
drag, startPoint x: 859, startPoint y: 520, endPoint x: 1010, endPoint y: 486, distance: 154.8
click at [1010, 486] on div at bounding box center [779, 453] width 1465 height 718
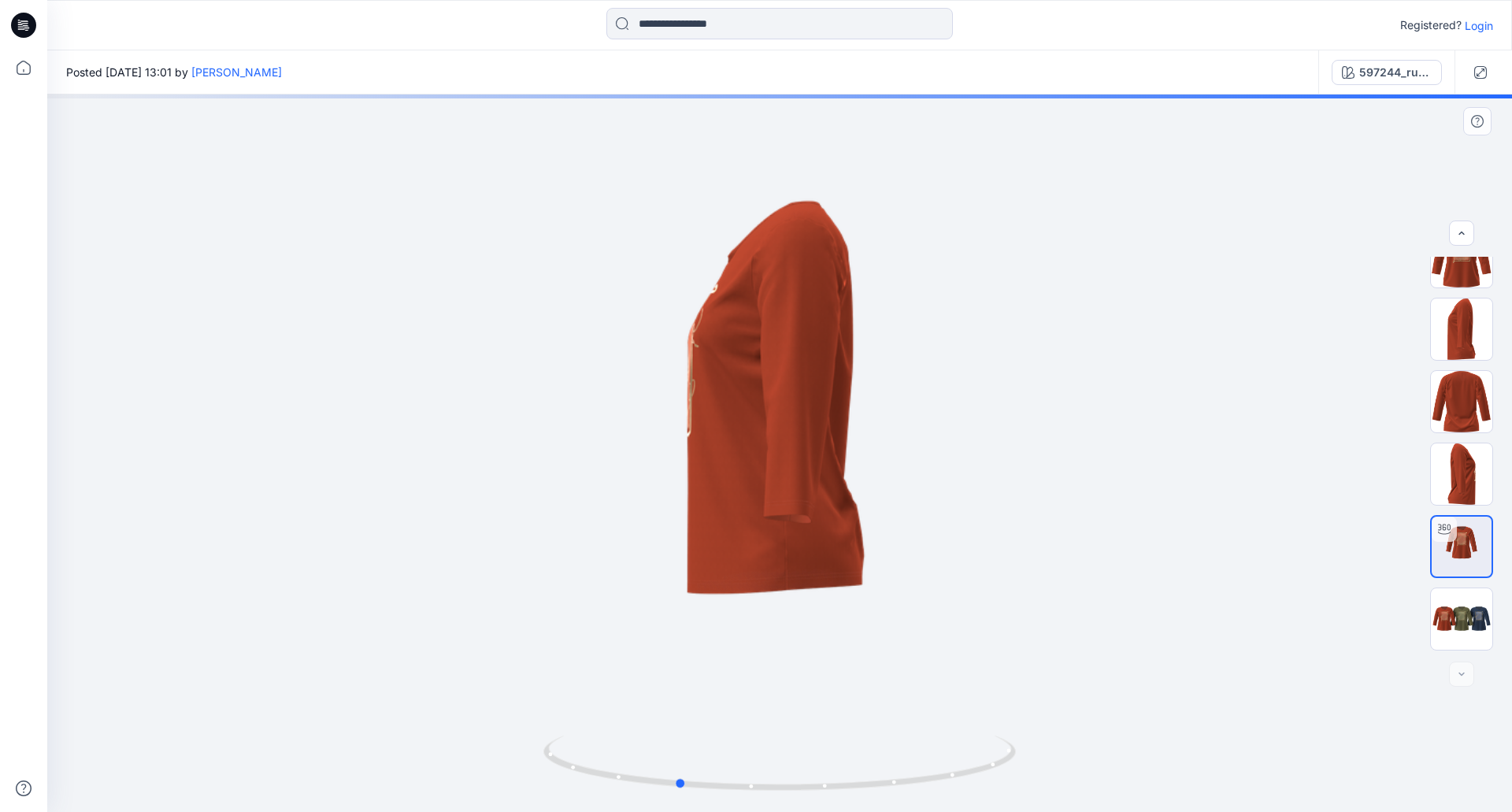
drag, startPoint x: 801, startPoint y: 481, endPoint x: 945, endPoint y: 481, distance: 144.0
click at [945, 481] on div at bounding box center [779, 453] width 1465 height 718
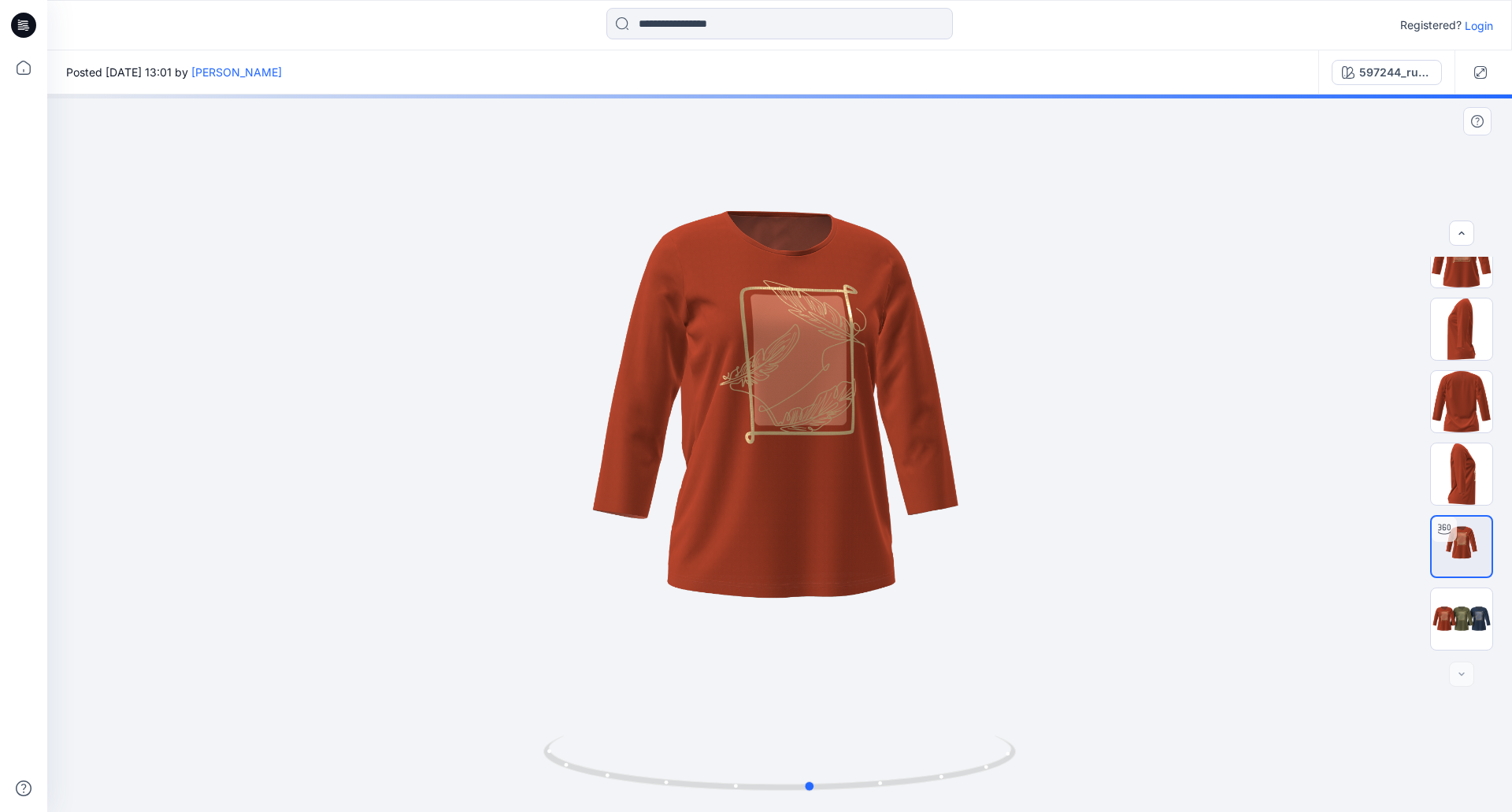
drag, startPoint x: 757, startPoint y: 488, endPoint x: 891, endPoint y: 494, distance: 134.1
click at [891, 494] on div at bounding box center [779, 453] width 1465 height 718
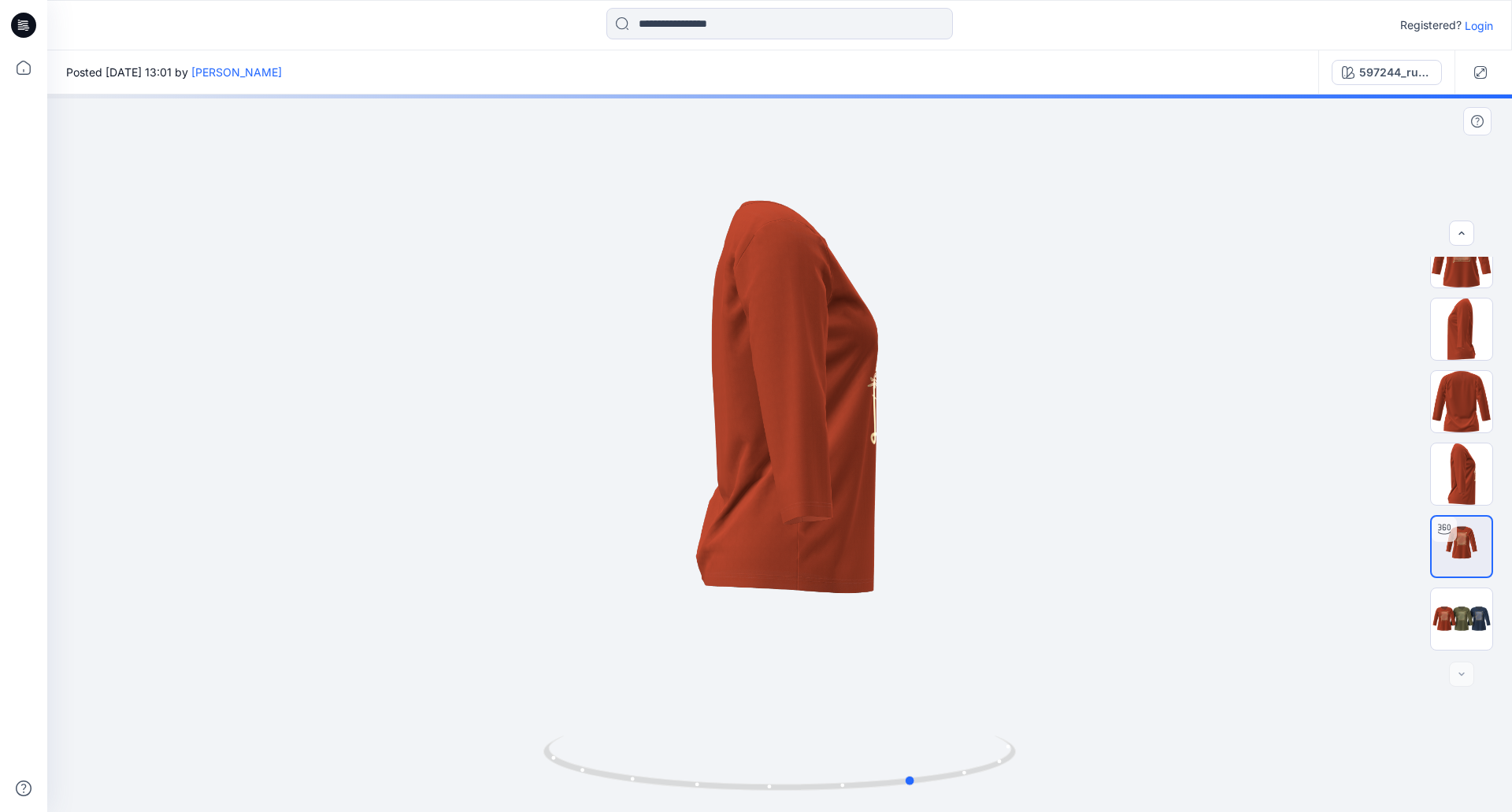
drag, startPoint x: 833, startPoint y: 478, endPoint x: 937, endPoint y: 447, distance: 108.5
click at [937, 447] on div at bounding box center [779, 453] width 1465 height 718
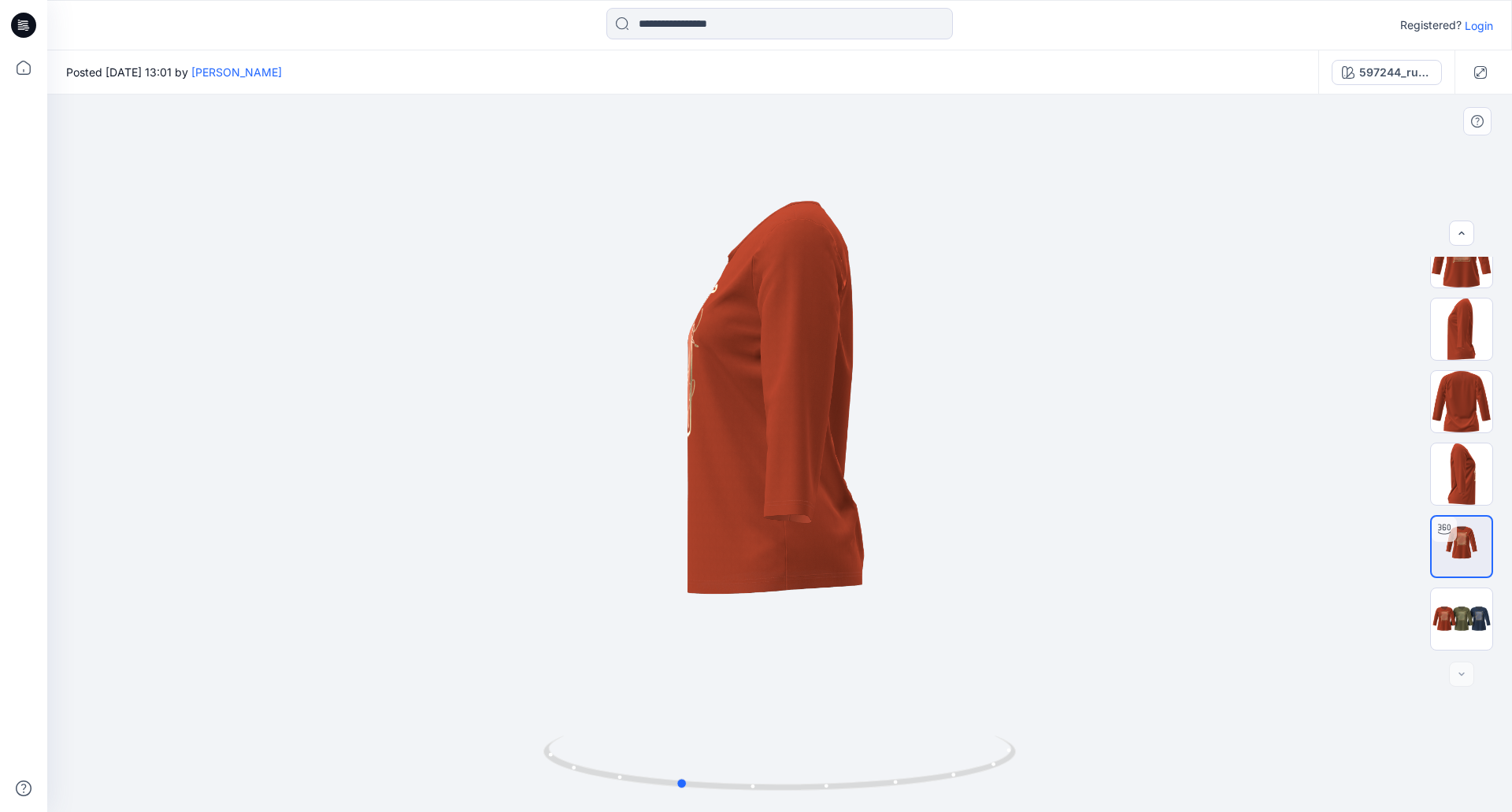
drag, startPoint x: 739, startPoint y: 516, endPoint x: 976, endPoint y: 475, distance: 240.5
click at [976, 475] on div at bounding box center [779, 453] width 1465 height 718
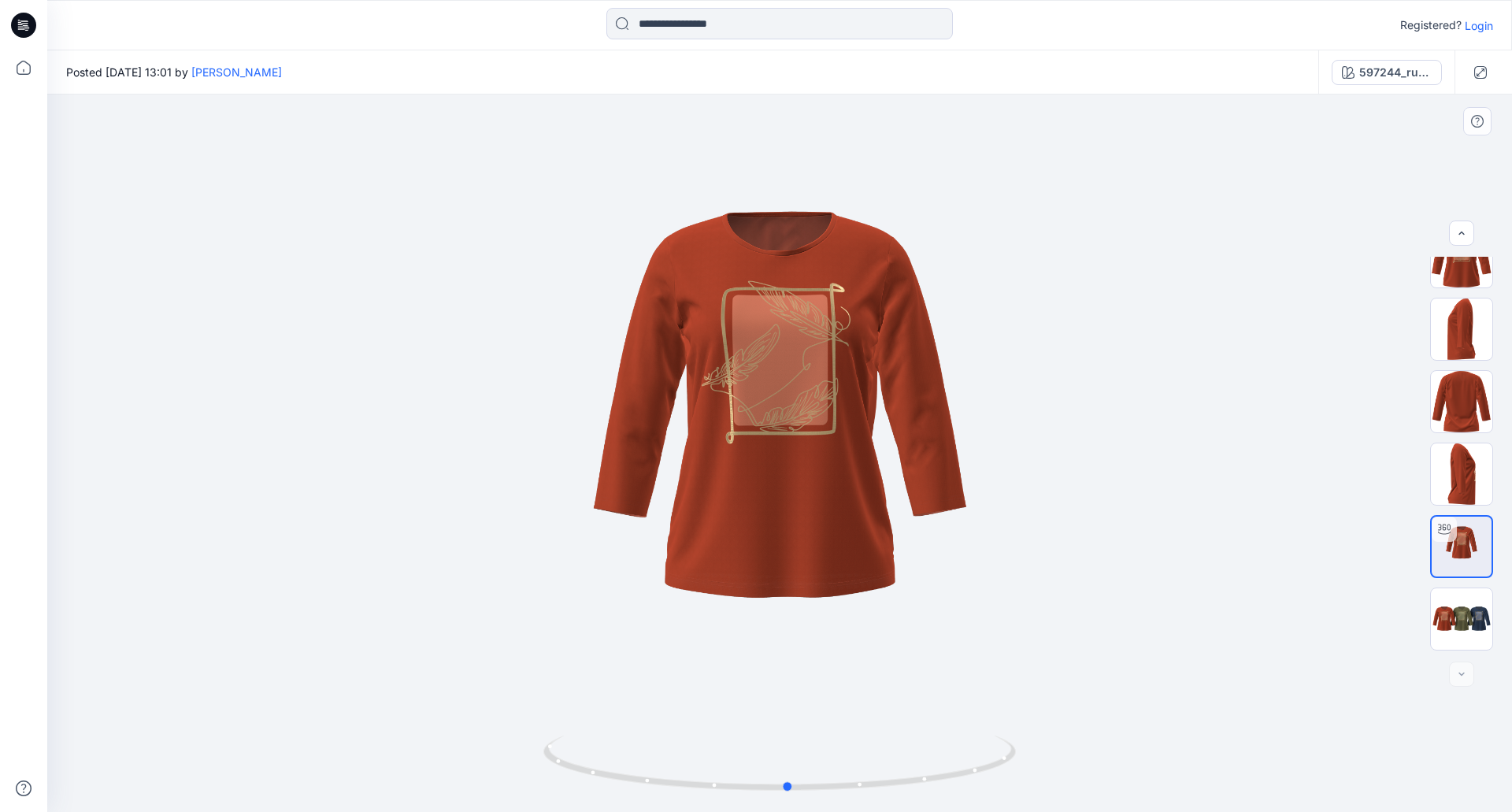
drag, startPoint x: 761, startPoint y: 485, endPoint x: 851, endPoint y: 493, distance: 90.4
click at [851, 493] on div at bounding box center [779, 453] width 1465 height 718
click at [1473, 330] on img at bounding box center [1461, 329] width 61 height 61
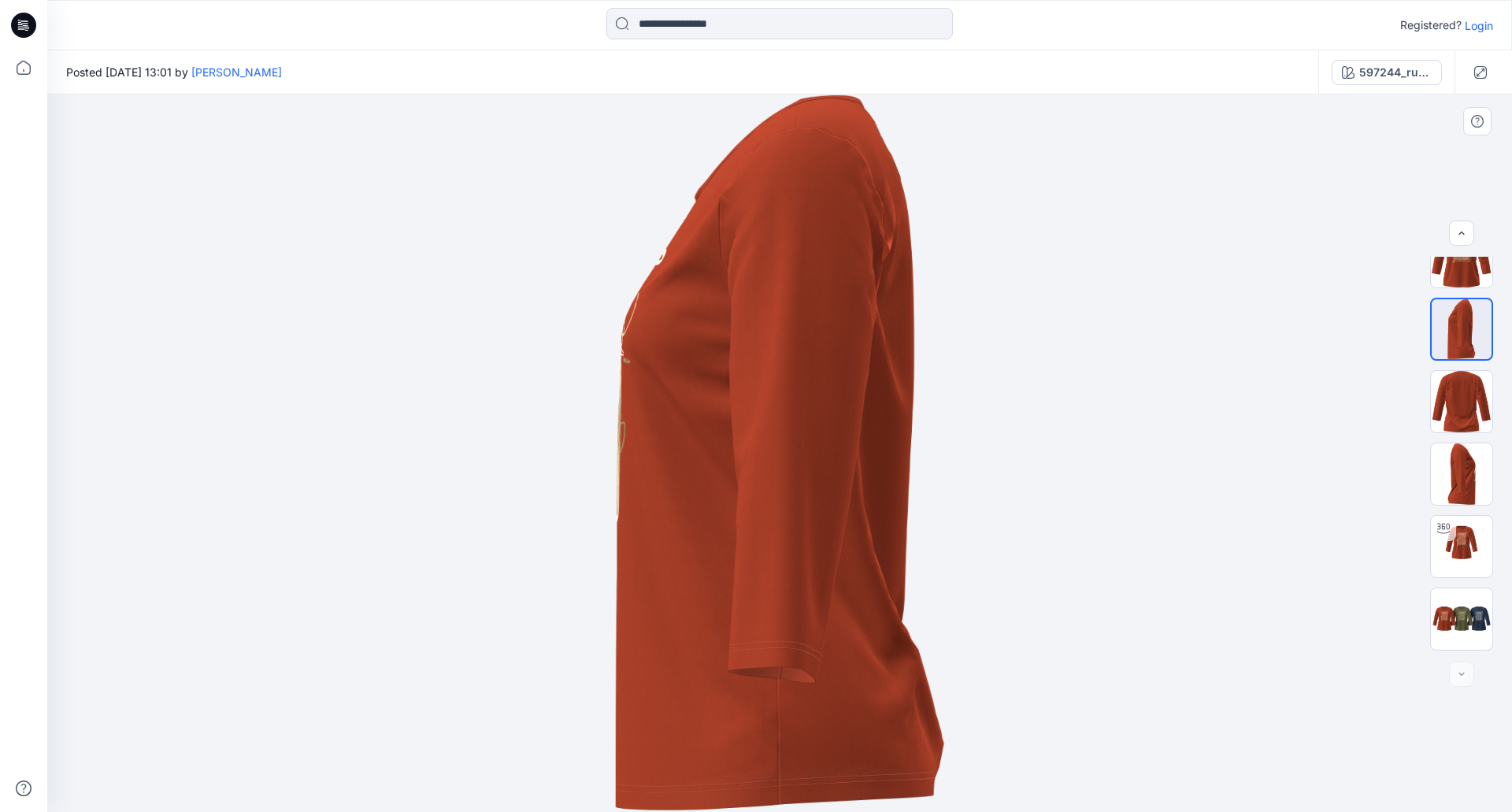
drag, startPoint x: 695, startPoint y: 676, endPoint x: 830, endPoint y: 669, distance: 135.2
click at [809, 669] on img at bounding box center [780, 453] width 331 height 718
click at [1451, 466] on img at bounding box center [1461, 474] width 61 height 61
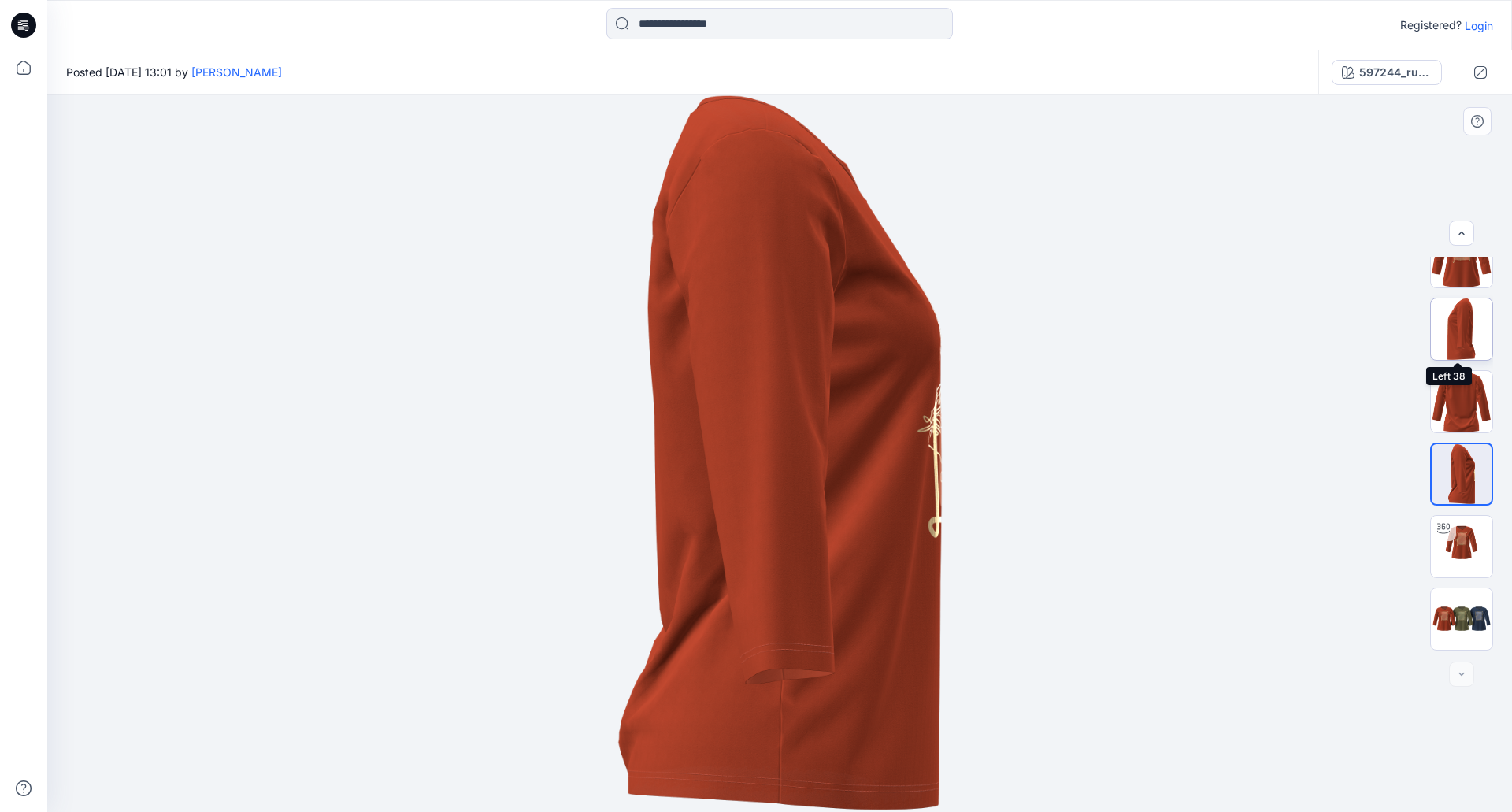
click at [1467, 312] on img at bounding box center [1461, 329] width 61 height 61
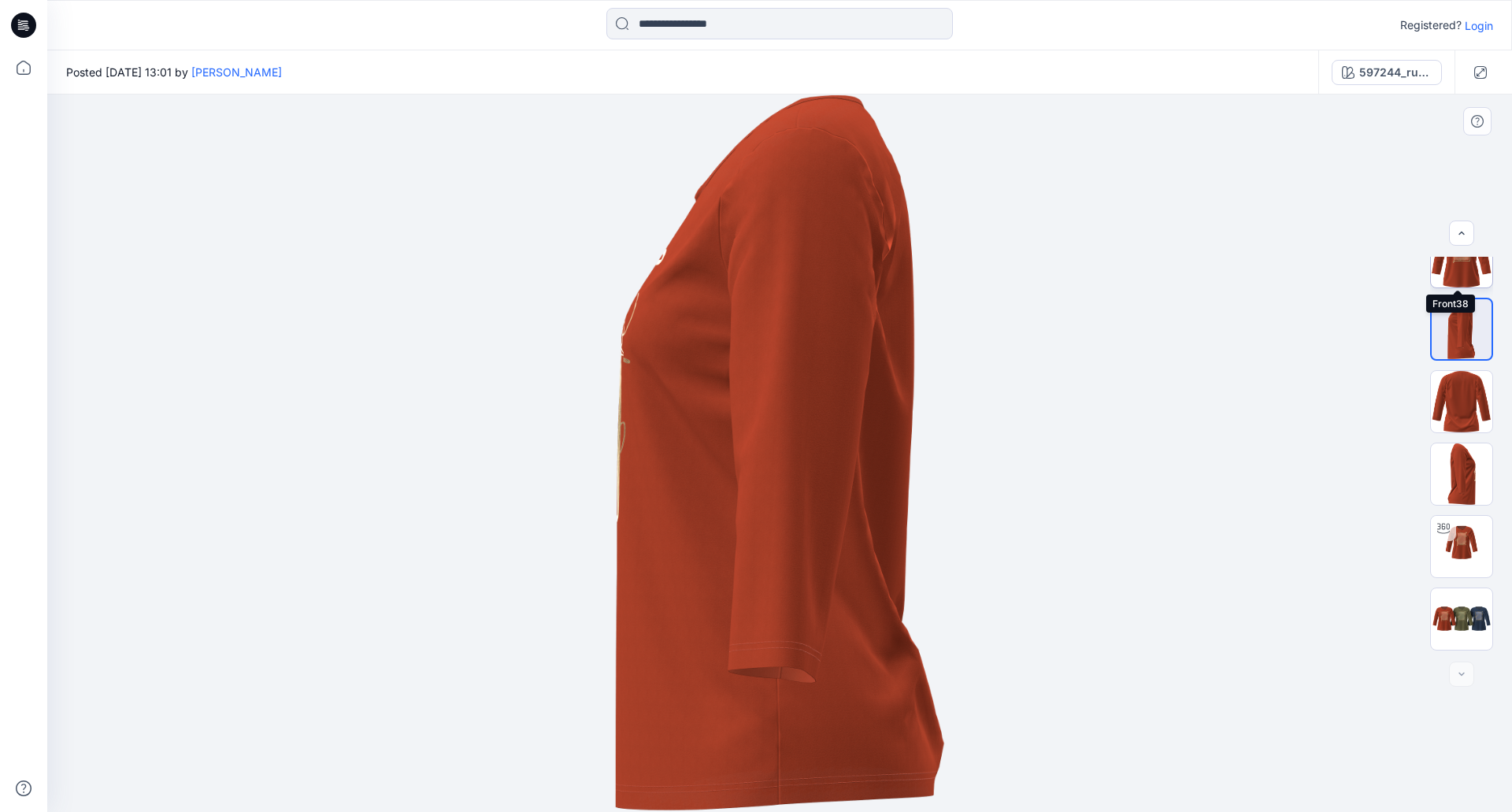
click at [1462, 274] on img at bounding box center [1461, 257] width 61 height 61
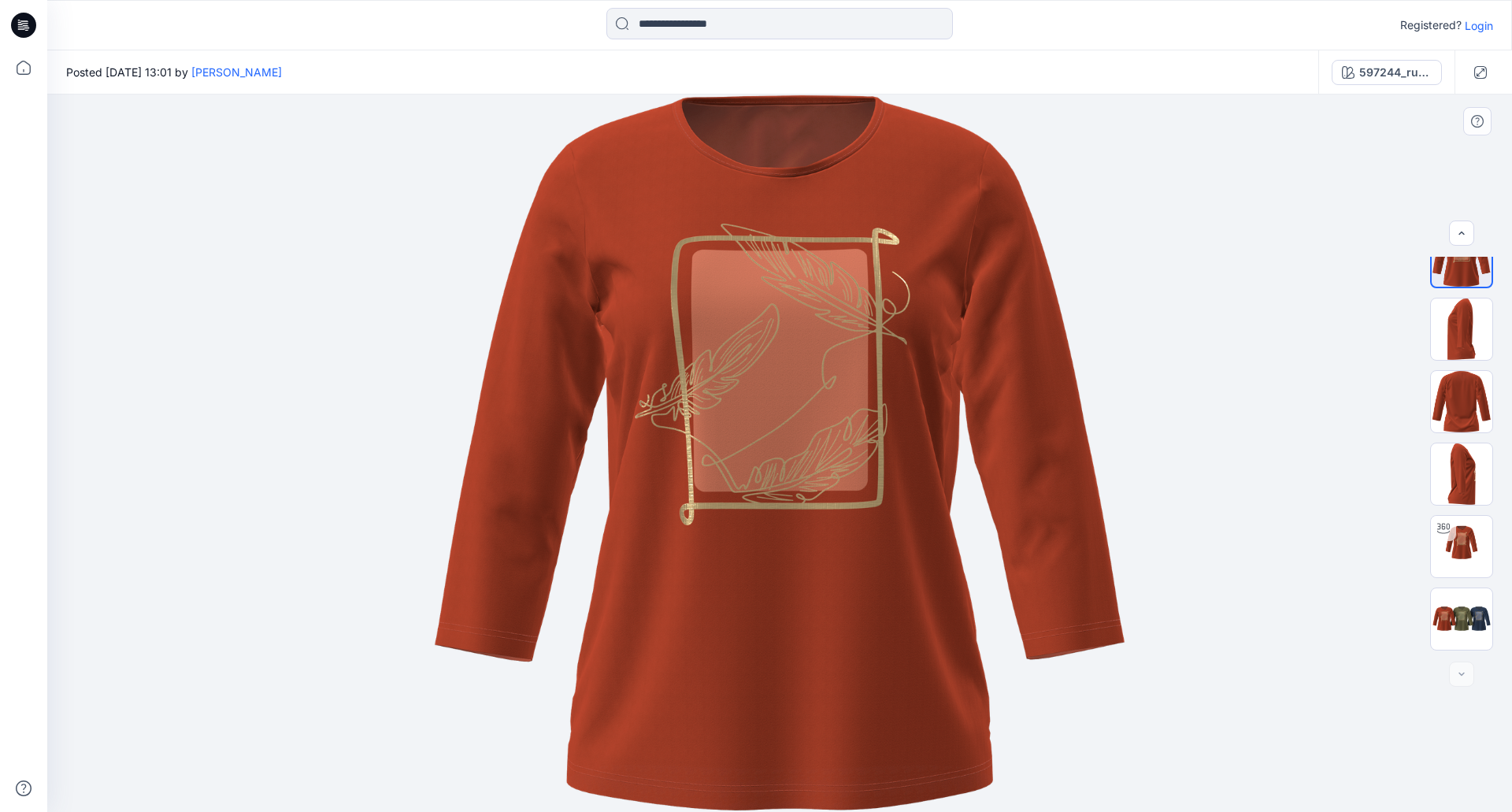
scroll to position [0, 0]
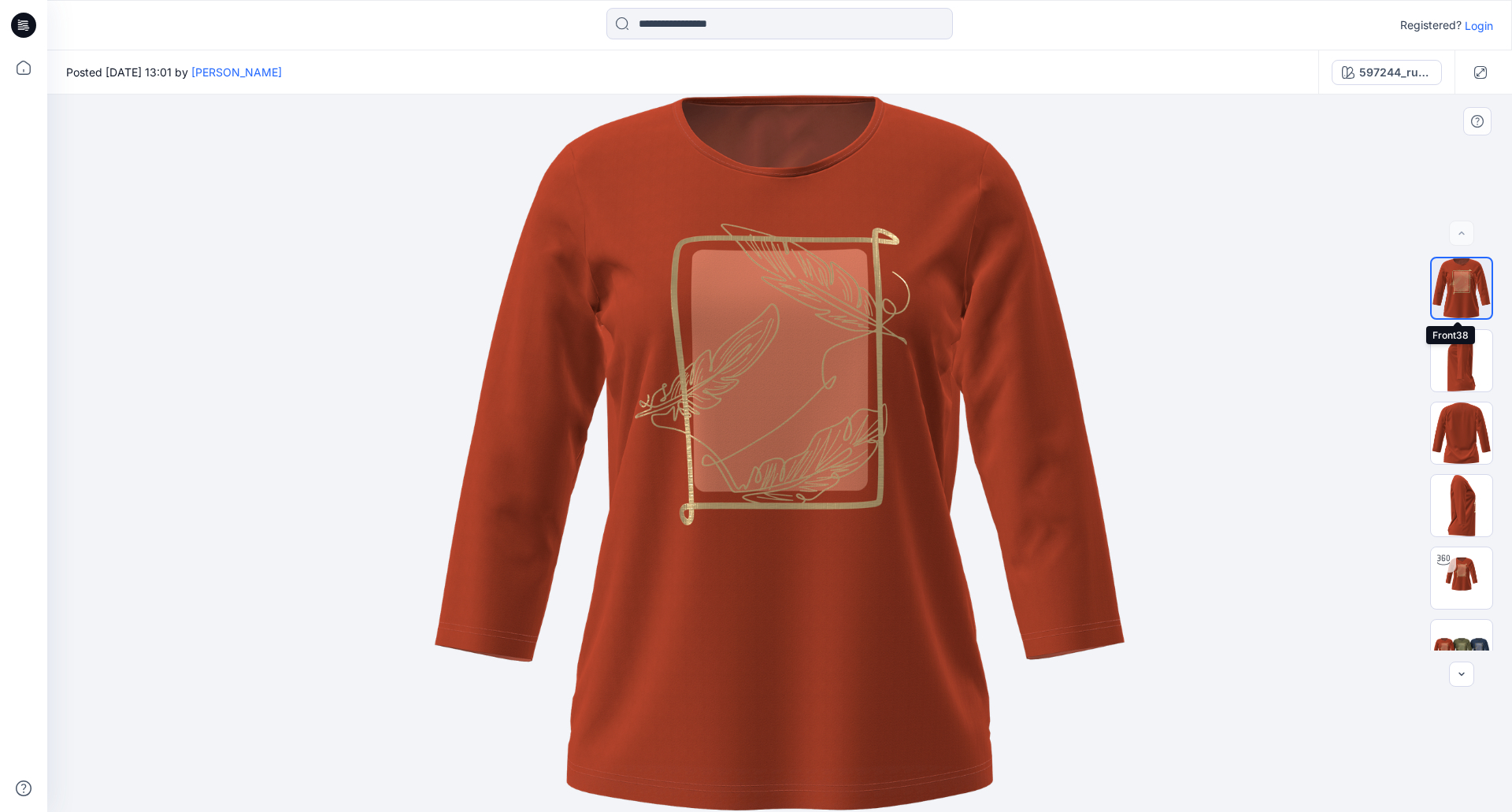
click at [1461, 269] on img at bounding box center [1461, 288] width 60 height 60
click at [805, 356] on img at bounding box center [780, 453] width 691 height 718
click at [1487, 73] on button "button" at bounding box center [1481, 73] width 25 height 25
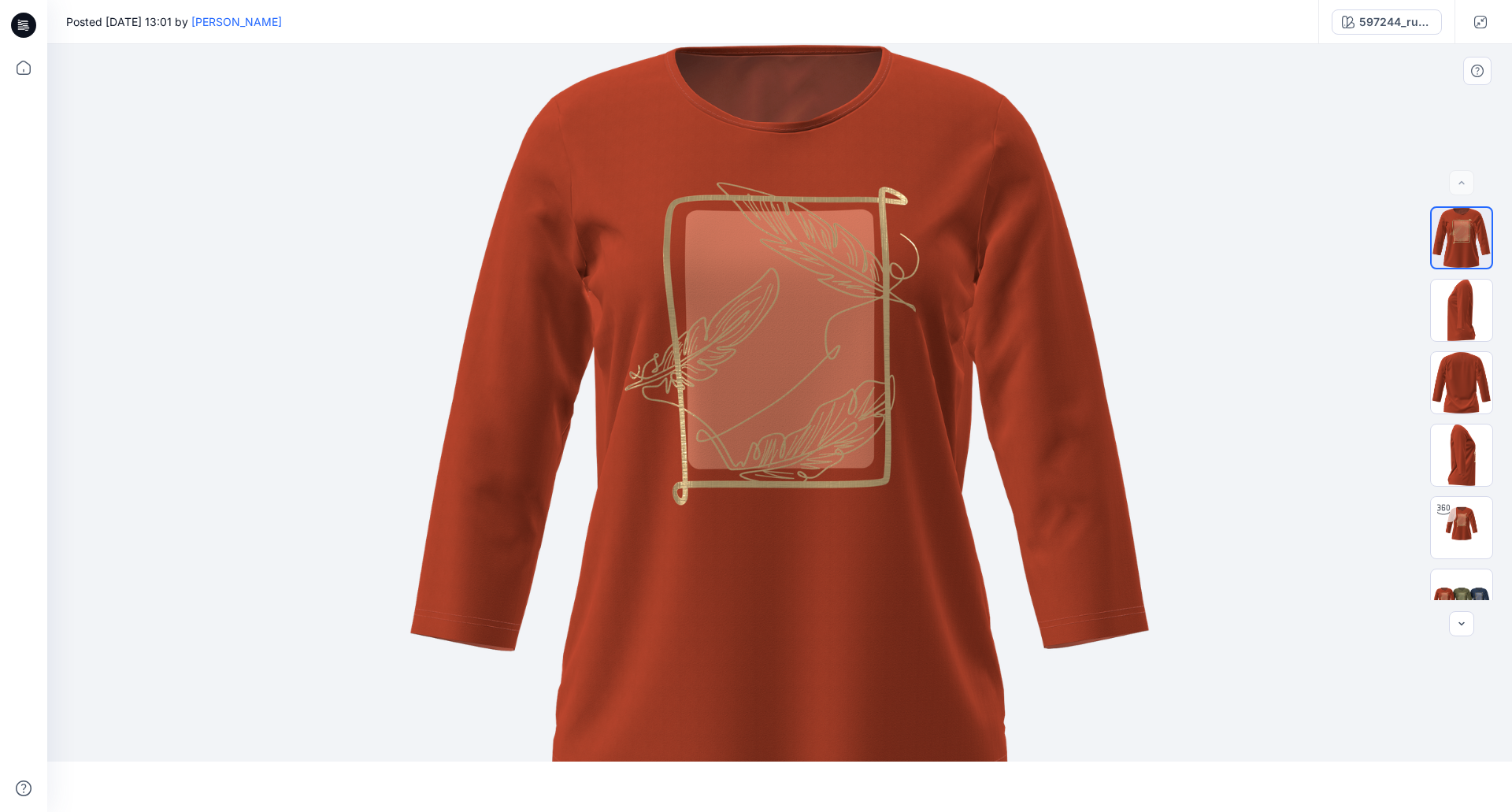
click at [878, 297] on img at bounding box center [779, 428] width 740 height 768
click at [721, 387] on img at bounding box center [779, 428] width 740 height 768
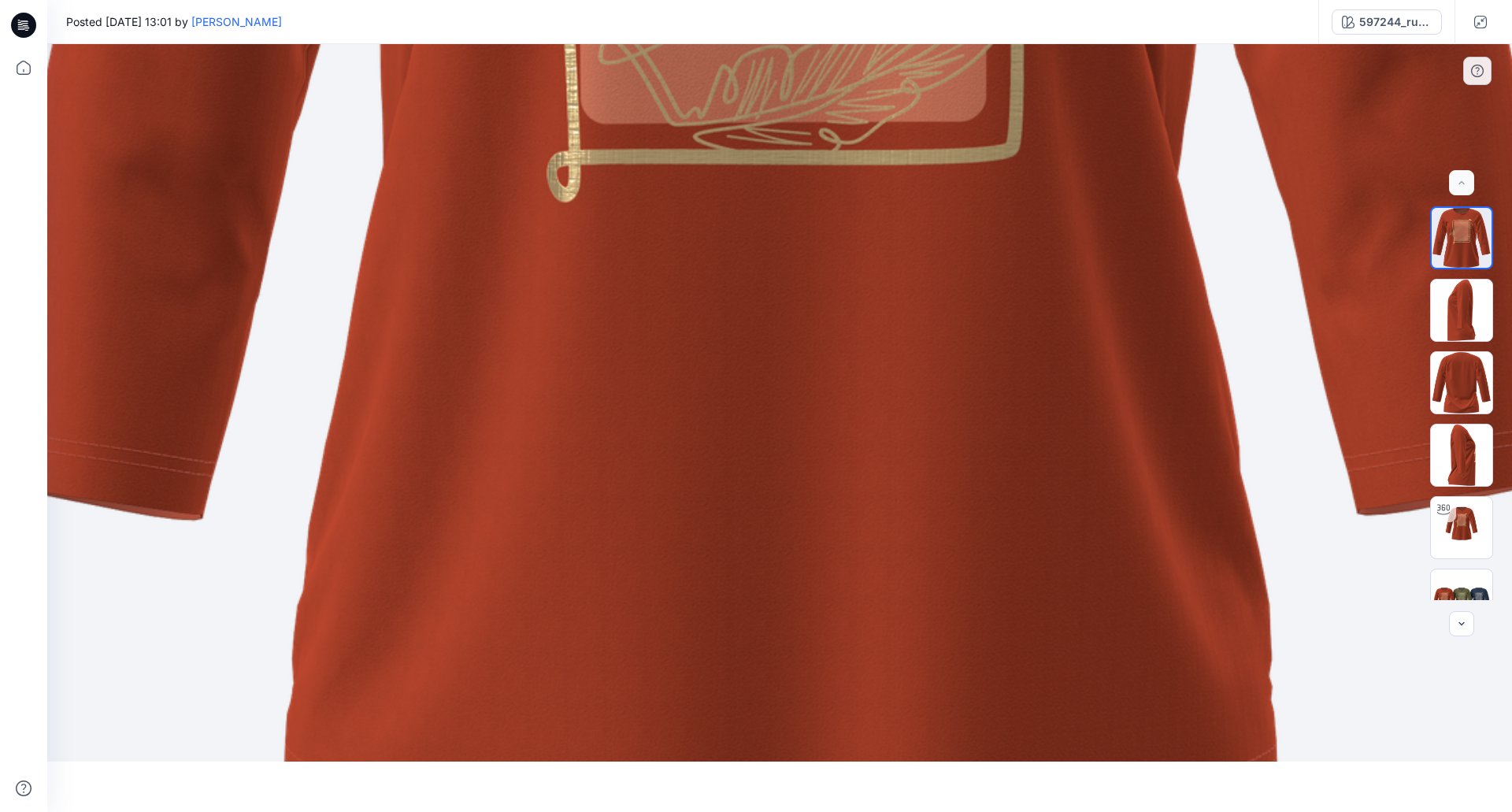
drag, startPoint x: 717, startPoint y: 375, endPoint x: 733, endPoint y: 759, distance: 384.3
click at [733, 759] on img at bounding box center [780, 34] width 1615 height 1674
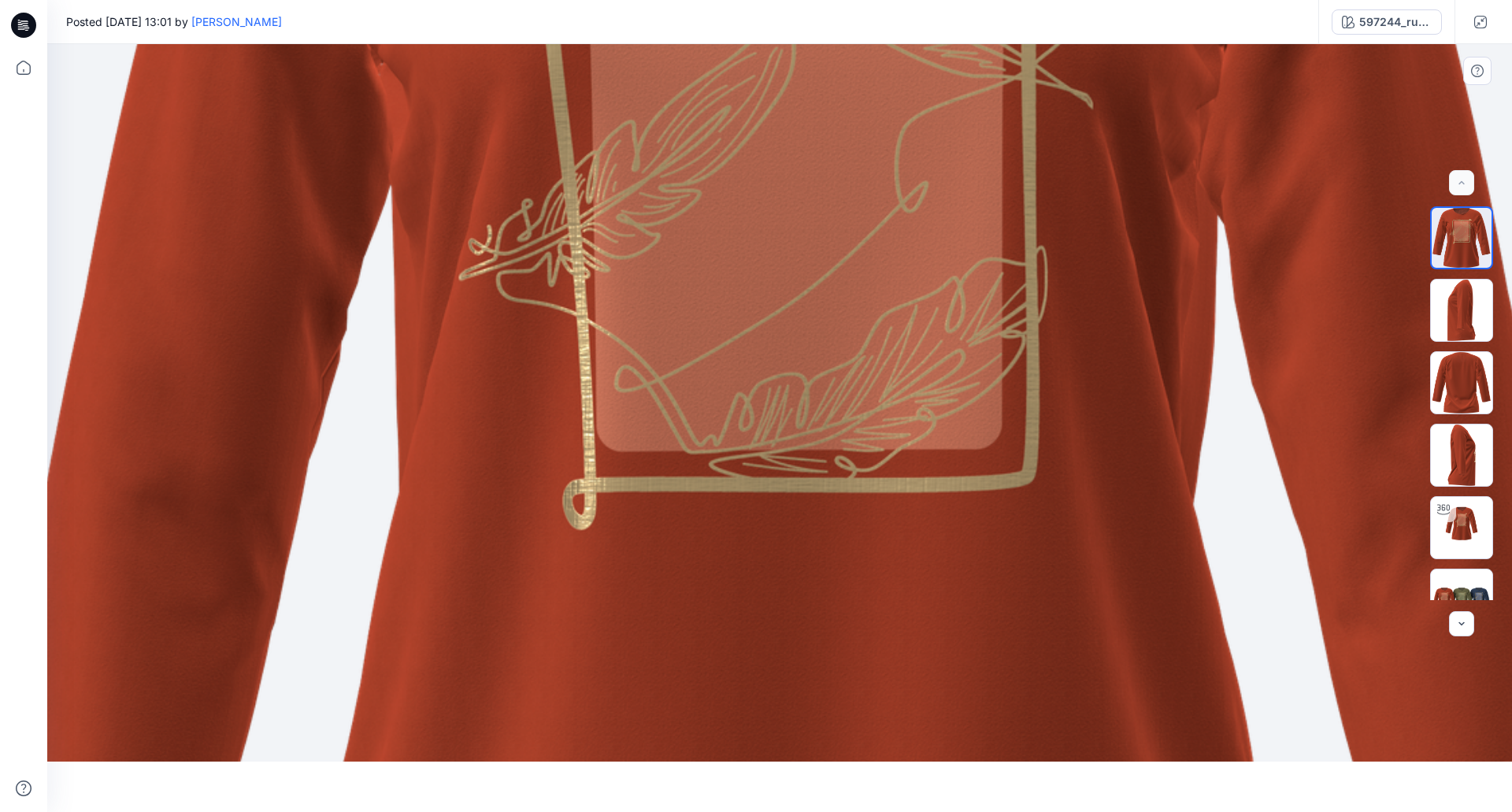
drag, startPoint x: 697, startPoint y: 303, endPoint x: 742, endPoint y: 695, distance: 394.6
click at [746, 742] on img at bounding box center [796, 362] width 1615 height 1674
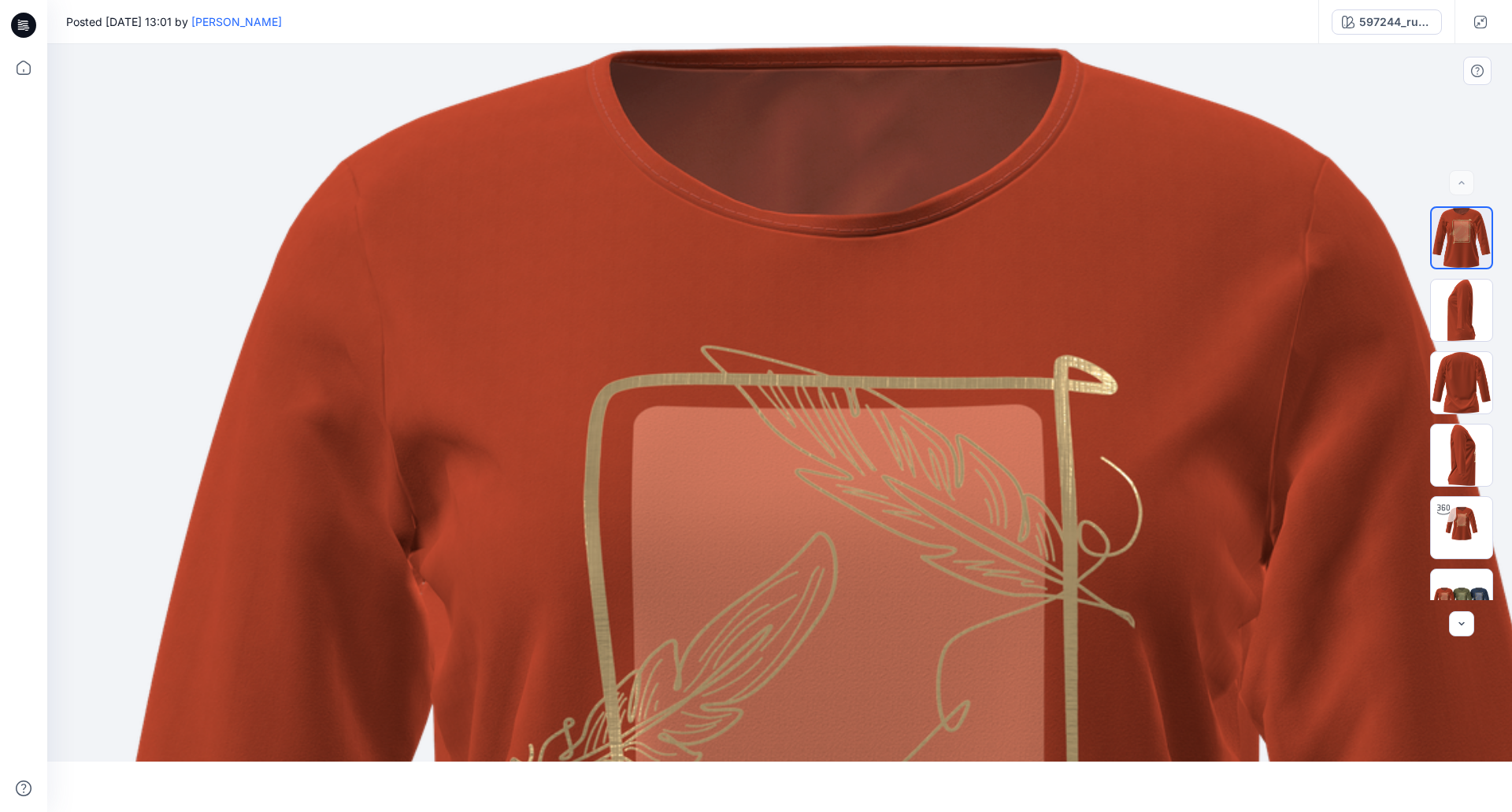
drag, startPoint x: 707, startPoint y: 388, endPoint x: 596, endPoint y: 441, distance: 123.0
